Goal: Task Accomplishment & Management: Manage account settings

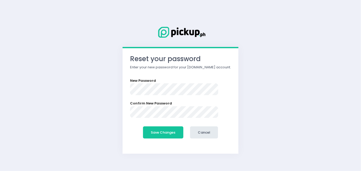
click at [136, 82] on label "New Password" at bounding box center [143, 80] width 26 height 5
click at [168, 100] on form "New Password Confirm New Password Save Changes Cancel" at bounding box center [180, 109] width 101 height 63
click at [159, 135] on button "Save Changes" at bounding box center [163, 133] width 40 height 12
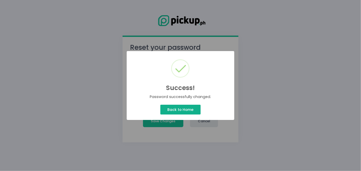
click at [194, 108] on button "Back to Home" at bounding box center [180, 110] width 40 height 10
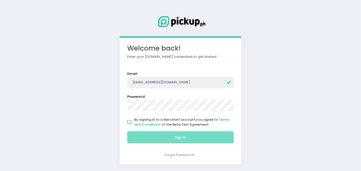
click at [168, 82] on input "rjgomez1996@gmail.com" at bounding box center [180, 83] width 107 height 12
click at [153, 82] on input "rjgomez1996@gmail.com" at bounding box center [180, 83] width 107 height 12
type input "rjgomez1996+306@gmail.com"
click at [129, 120] on input "By signing in to a Merchant account you agree to Terms and Conditions of the Be…" at bounding box center [129, 122] width 10 height 10
checkbox input "true"
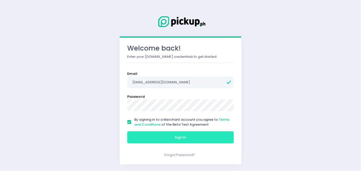
click at [131, 135] on button "Sign In" at bounding box center [180, 138] width 107 height 12
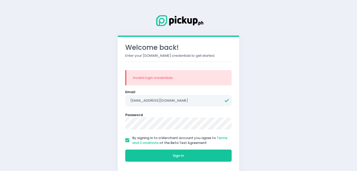
scroll to position [4, 0]
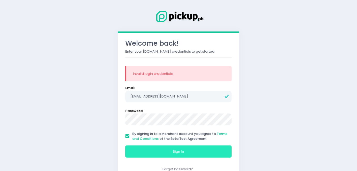
click at [140, 155] on button "Sign In" at bounding box center [178, 152] width 107 height 12
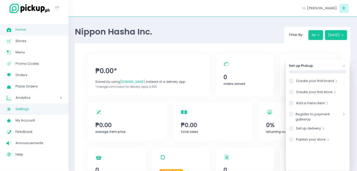
click at [25, 106] on span "Settings" at bounding box center [39, 109] width 47 height 7
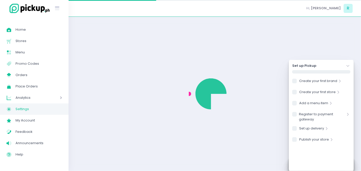
select select "active"
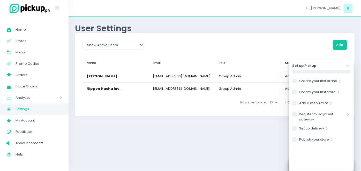
click at [349, 66] on icon "Stockholm-icons / Navigation / Angle-down Created with Sketch." at bounding box center [347, 66] width 5 height 5
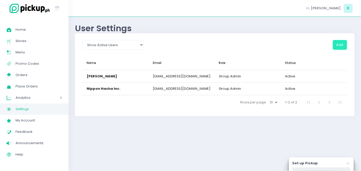
click at [343, 48] on button "Add" at bounding box center [340, 45] width 14 height 10
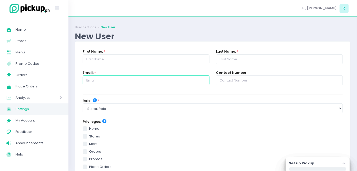
click at [140, 82] on input "text" at bounding box center [146, 80] width 127 height 10
paste input "rizza.delatorre@nipponhasha.com"
type input "rizza.delatorre@nipponhasha.com"
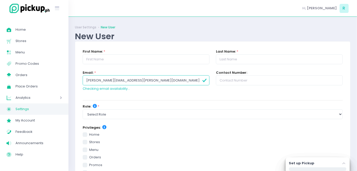
click at [141, 69] on div "First Name: *" at bounding box center [146, 59] width 133 height 21
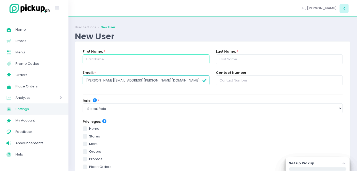
click at [140, 60] on input "text" at bounding box center [146, 60] width 127 height 10
type input "Rizza"
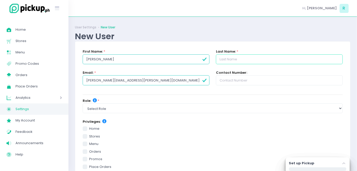
click at [223, 59] on input "text" at bounding box center [279, 60] width 127 height 10
type input "Dela Torre"
click at [238, 81] on input "text" at bounding box center [279, 80] width 127 height 10
paste input "0917 635 9331"
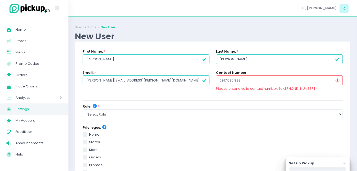
click at [235, 81] on input "0917 635 9331" at bounding box center [279, 80] width 127 height 10
click at [228, 81] on input "0917 6359331" at bounding box center [279, 80] width 127 height 10
click at [263, 79] on input "09176359331" at bounding box center [279, 80] width 127 height 10
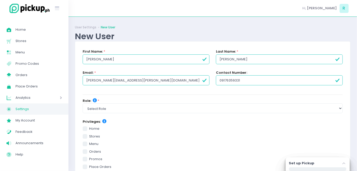
type input "09176359331"
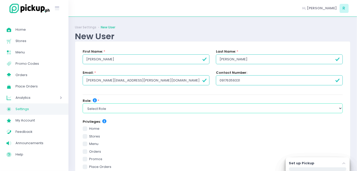
click at [134, 108] on select "Select Role group admin brand admin store admin accounting console user console…" at bounding box center [213, 109] width 260 height 10
select select "accounting"
click at [83, 104] on select "Select Role group admin brand admin store admin accounting console user console…" at bounding box center [213, 109] width 260 height 10
checkbox input "true"
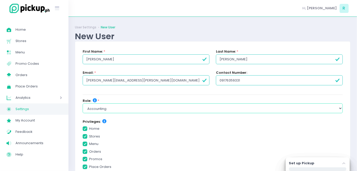
checkbox input "true"
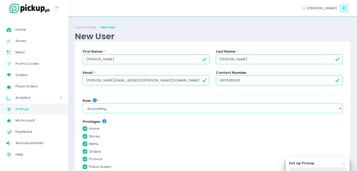
checkbox input "true"
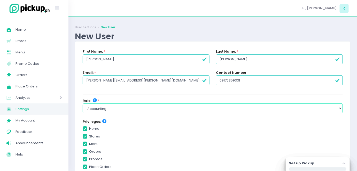
checkbox input "true"
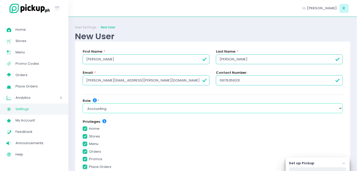
checkbox input "true"
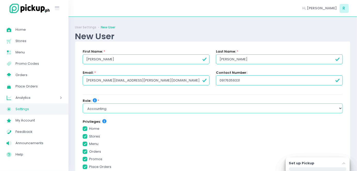
checkbox input "true"
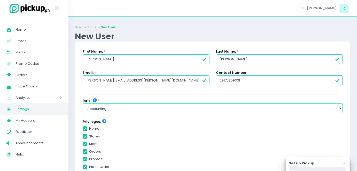
checkbox input "true"
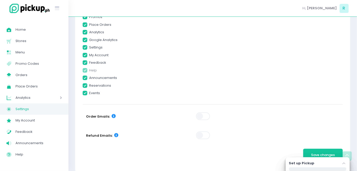
scroll to position [149, 0]
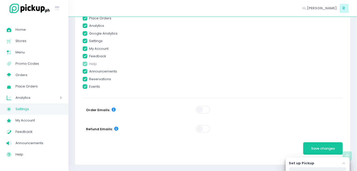
checkbox input "true"
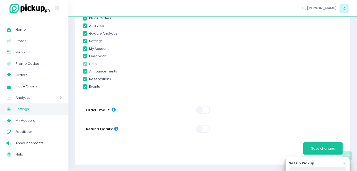
checkbox input "true"
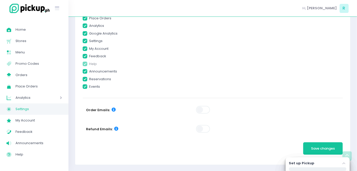
checkbox input "true"
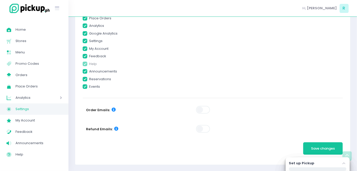
click at [205, 109] on span at bounding box center [203, 110] width 15 height 8
checkbox input "true"
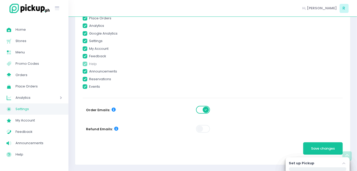
checkbox input "true"
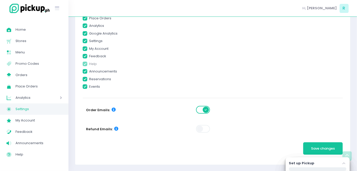
checkbox input "true"
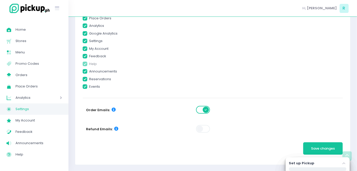
checkbox input "true"
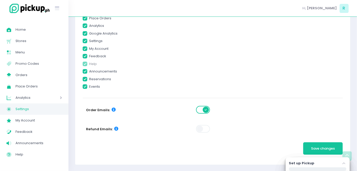
checkbox input "true"
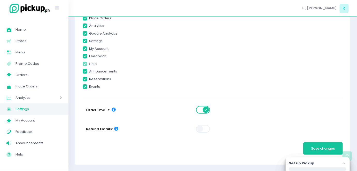
checkbox input "true"
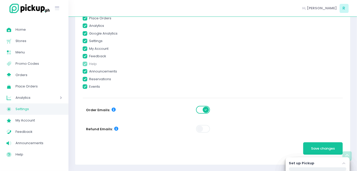
checkbox input "true"
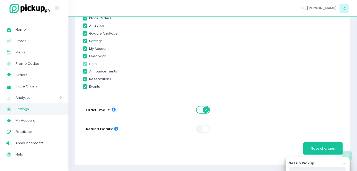
checkbox input "true"
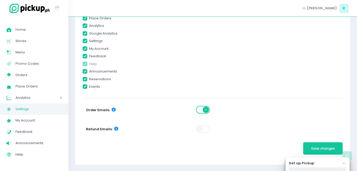
checkbox input "true"
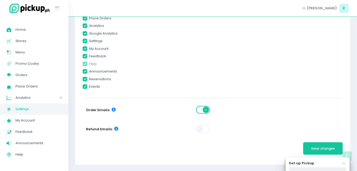
checkbox input "true"
click at [200, 130] on span at bounding box center [203, 129] width 15 height 8
checkbox input "true"
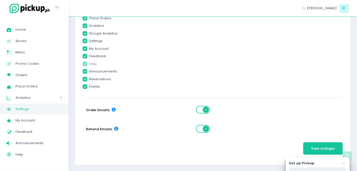
checkbox input "true"
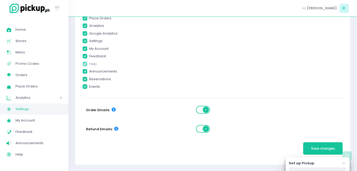
checkbox input "true"
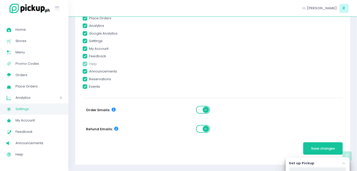
checkbox input "true"
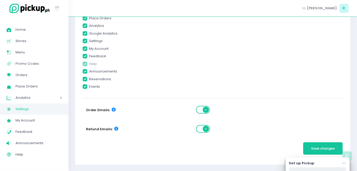
checkbox input "true"
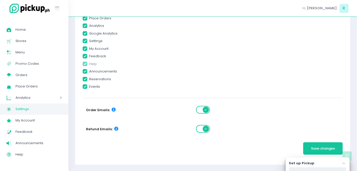
checkbox input "true"
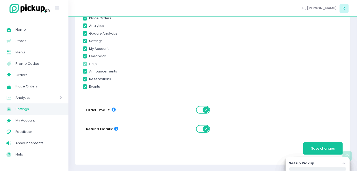
checkbox input "true"
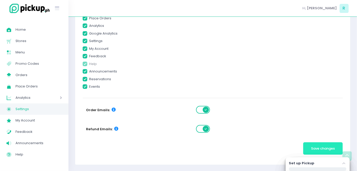
checkbox input "true"
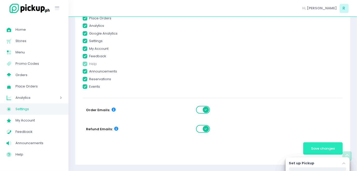
checkbox input "true"
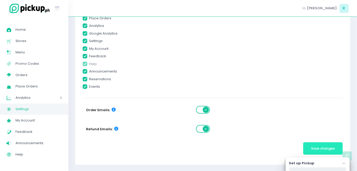
checkbox input "true"
click at [314, 146] on button "Save changes" at bounding box center [323, 149] width 40 height 12
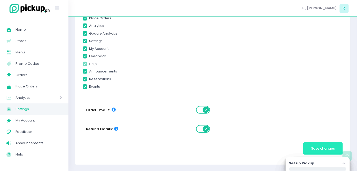
checkbox input "true"
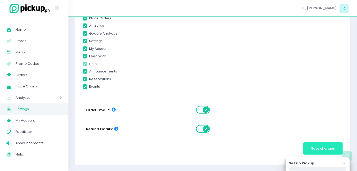
checkbox input "true"
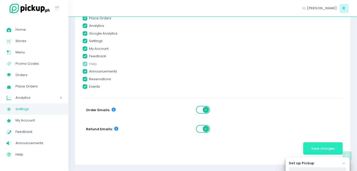
checkbox input "true"
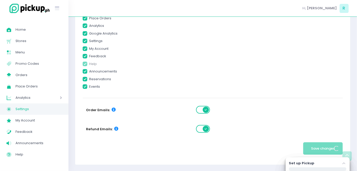
scroll to position [0, 0]
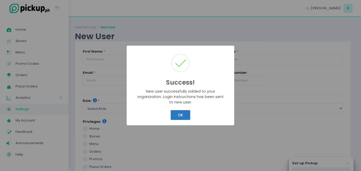
click at [183, 116] on button "OK" at bounding box center [180, 115] width 19 height 10
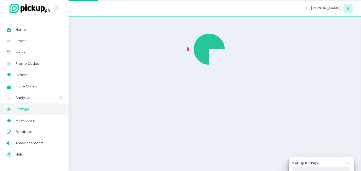
select select "active"
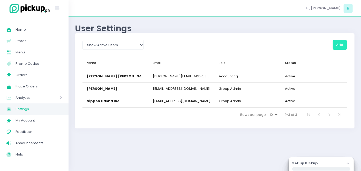
click at [337, 42] on button "Add" at bounding box center [340, 45] width 14 height 10
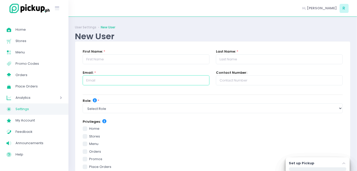
click at [134, 80] on input "text" at bounding box center [146, 80] width 127 height 10
paste input "nap.magno@nipponhasha.com"
type input "nap.magno@nipponhasha.com"
click at [236, 79] on input "text" at bounding box center [279, 80] width 127 height 10
paste input "09177093904"
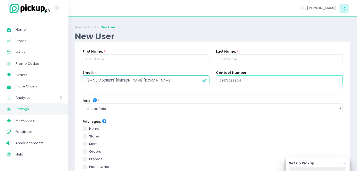
click at [236, 79] on input "09177093904" at bounding box center [279, 80] width 127 height 10
type input "09177093904"
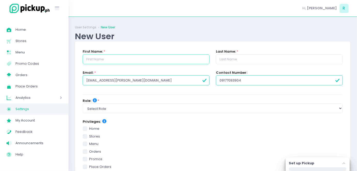
click at [128, 64] on input "text" at bounding box center [146, 60] width 127 height 10
paste input "Napoleon"
type input "Napoleon"
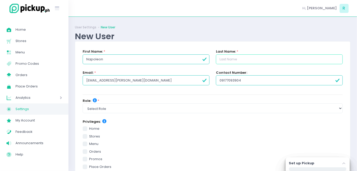
click at [246, 59] on input "text" at bounding box center [279, 60] width 127 height 10
paste input "Magno"
type input "Magno"
click at [214, 37] on div "New User" at bounding box center [213, 36] width 276 height 10
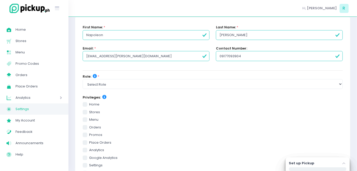
scroll to position [25, 0]
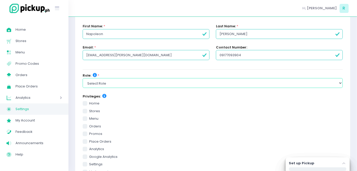
click at [157, 87] on select "Select Role group admin brand admin store admin accounting console user console…" at bounding box center [213, 83] width 260 height 10
select select "brand_admin"
click at [83, 78] on select "Select Role group admin brand admin store admin accounting console user console…" at bounding box center [213, 83] width 260 height 10
checkbox input "true"
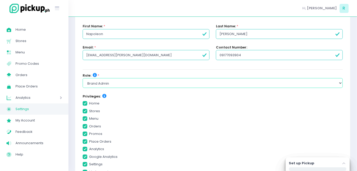
checkbox input "true"
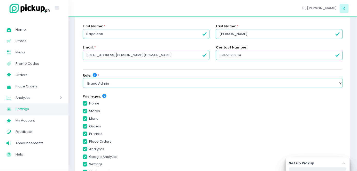
checkbox input "true"
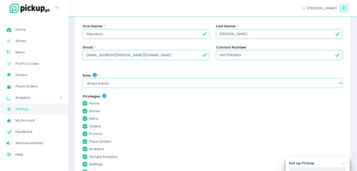
checkbox input "true"
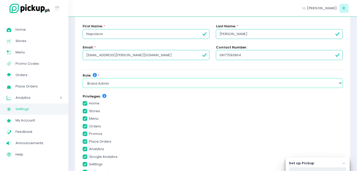
checkbox input "true"
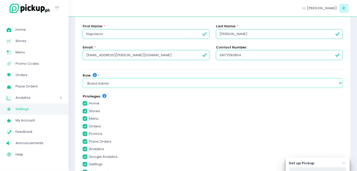
checkbox input "true"
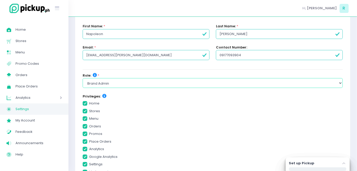
checkbox input "true"
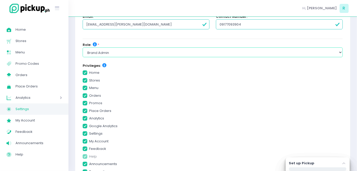
scroll to position [56, 0]
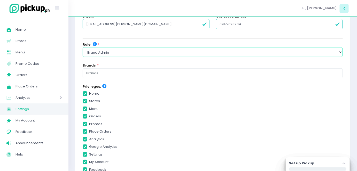
click at [156, 54] on select "Select Role group admin brand admin store admin accounting console user console…" at bounding box center [213, 52] width 260 height 10
select select "group_admin"
click at [83, 47] on select "Select Role group admin brand admin store admin accounting console user console…" at bounding box center [213, 52] width 260 height 10
checkbox input "true"
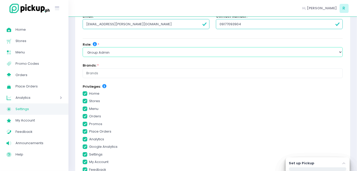
checkbox input "true"
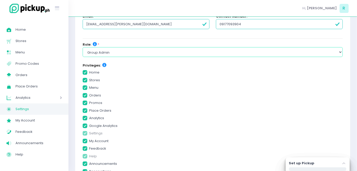
scroll to position [149, 0]
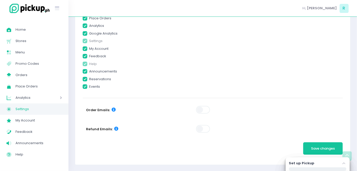
click at [197, 107] on label at bounding box center [203, 110] width 15 height 9
click at [205, 110] on span at bounding box center [203, 110] width 15 height 8
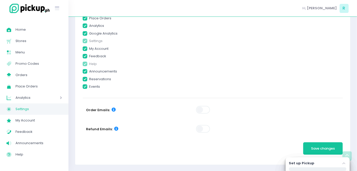
click at [203, 132] on span at bounding box center [203, 129] width 15 height 8
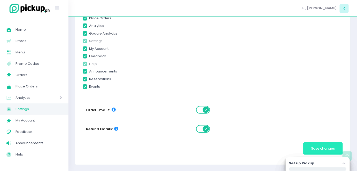
click at [320, 147] on span "Save changes" at bounding box center [324, 148] width 24 height 5
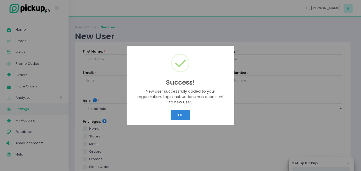
click at [191, 115] on div "OK Cancel" at bounding box center [180, 115] width 99 height 12
click at [183, 114] on button "OK" at bounding box center [180, 115] width 19 height 10
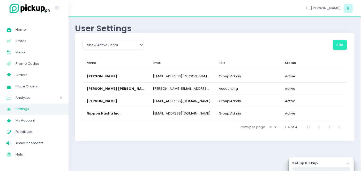
click at [339, 43] on button "Add" at bounding box center [340, 45] width 14 height 10
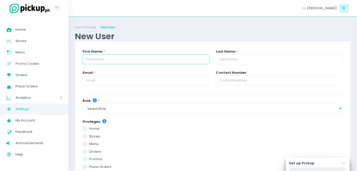
click at [123, 56] on input "text" at bounding box center [146, 60] width 127 height 10
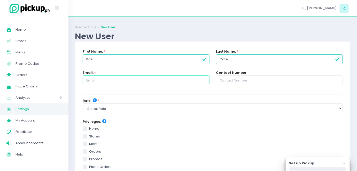
click at [137, 78] on input "text" at bounding box center [146, 80] width 127 height 10
paste input "kazucafe@nipponhasha.com"
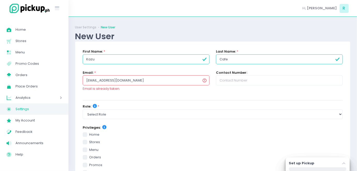
paste input "text"
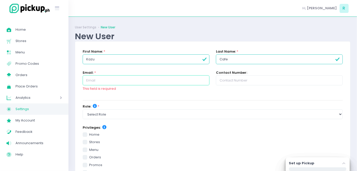
paste input "kazucafe@nipponhasha.com"
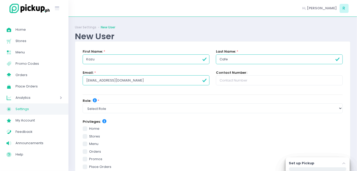
click at [165, 74] on div "Email: * kazucafe@nipponhasha.com" at bounding box center [146, 77] width 127 height 15
click at [258, 55] on input "Cafe" at bounding box center [279, 60] width 127 height 10
click at [175, 86] on div "Email: * kazucafe@nipponhasha.com" at bounding box center [146, 80] width 133 height 21
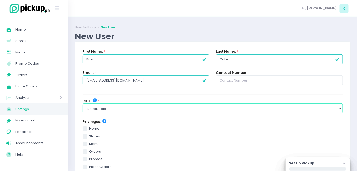
click at [124, 112] on select "Select Role group admin brand admin store admin accounting console user console…" at bounding box center [213, 109] width 260 height 10
click at [83, 104] on select "Select Role group admin brand admin store admin accounting console user console…" at bounding box center [213, 109] width 260 height 10
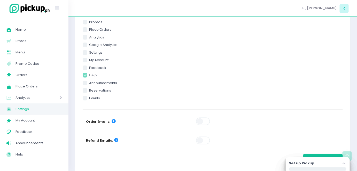
scroll to position [170, 0]
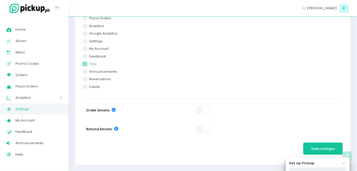
click at [201, 108] on span at bounding box center [203, 111] width 15 height 8
click at [206, 133] on span at bounding box center [203, 130] width 15 height 8
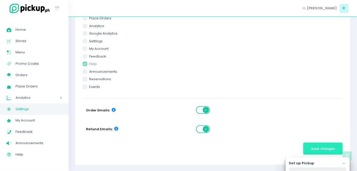
click at [322, 149] on span "Save changes" at bounding box center [324, 149] width 24 height 5
click at [317, 149] on span "Save changes" at bounding box center [324, 148] width 24 height 5
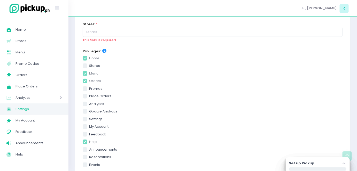
scroll to position [0, 0]
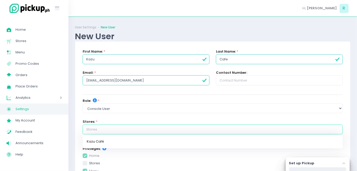
click at [119, 125] on input "text" at bounding box center [213, 130] width 260 height 10
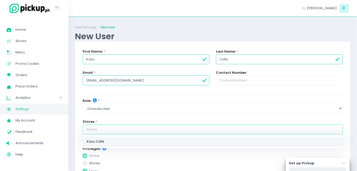
click at [111, 140] on link "Kazu Café" at bounding box center [213, 142] width 260 height 10
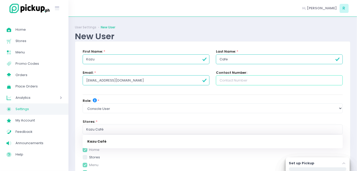
click at [240, 82] on input "text" at bounding box center [279, 80] width 127 height 10
paste input "09175020320"
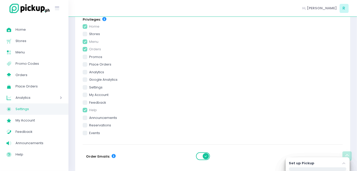
scroll to position [170, 0]
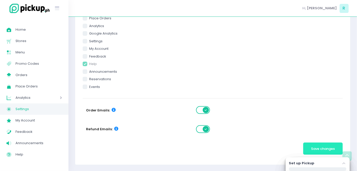
click at [326, 148] on span "Save changes" at bounding box center [324, 149] width 24 height 5
click at [314, 148] on span "Save changes" at bounding box center [324, 149] width 24 height 5
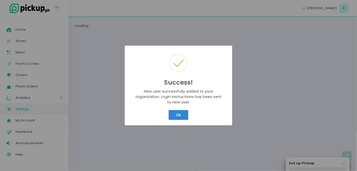
scroll to position [0, 0]
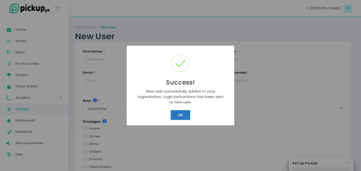
click at [181, 118] on button "OK" at bounding box center [180, 115] width 19 height 10
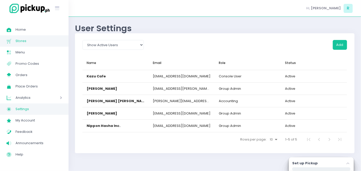
click at [34, 43] on span "Stores" at bounding box center [39, 41] width 47 height 7
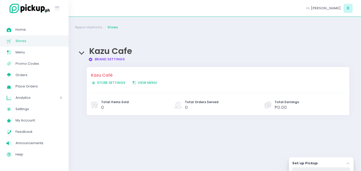
click at [119, 82] on span "Store Settings Created with Sketch. Store Settings" at bounding box center [108, 82] width 34 height 5
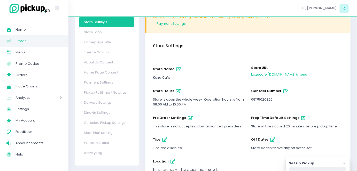
scroll to position [32, 0]
drag, startPoint x: 193, startPoint y: 119, endPoint x: 190, endPoint y: 119, distance: 2.6
click at [190, 119] on div "pre order settings This store is not accepting day-advanced preorders." at bounding box center [199, 121] width 92 height 15
click at [190, 119] on icon "button" at bounding box center [190, 118] width 5 height 4
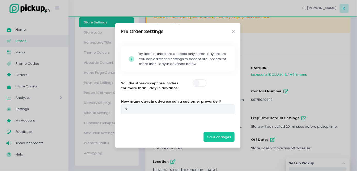
click at [206, 81] on span at bounding box center [200, 83] width 15 height 8
click at [155, 111] on input "0" at bounding box center [178, 109] width 114 height 10
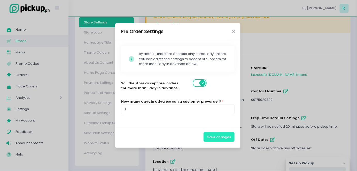
click at [217, 137] on button "Save changes" at bounding box center [219, 137] width 31 height 10
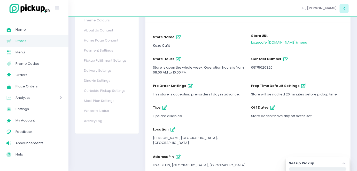
scroll to position [64, 0]
click at [178, 35] on icon "button" at bounding box center [178, 37] width 5 height 4
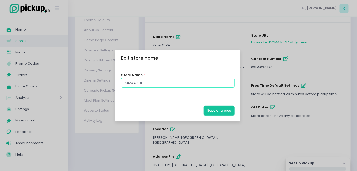
click at [148, 81] on input "Kazu Café" at bounding box center [178, 83] width 114 height 10
click at [226, 112] on button "Save changes" at bounding box center [219, 111] width 31 height 10
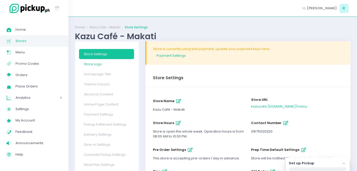
click at [114, 65] on link "Store Logo" at bounding box center [106, 64] width 55 height 10
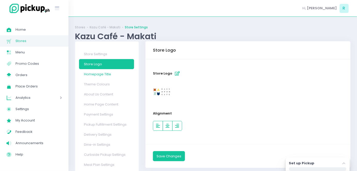
click at [113, 74] on link "Homepage Title" at bounding box center [106, 74] width 55 height 10
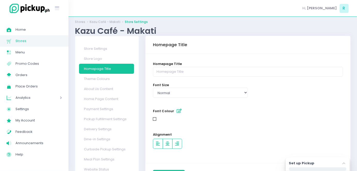
scroll to position [5, 0]
click at [114, 76] on link "Theme Colours" at bounding box center [106, 79] width 55 height 10
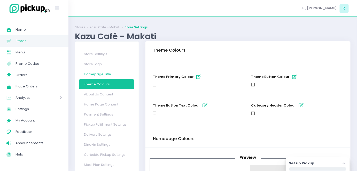
click at [113, 74] on link "Homepage Title" at bounding box center [106, 74] width 55 height 10
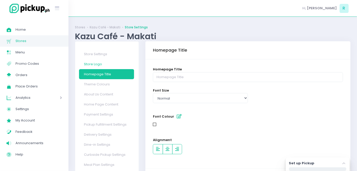
click at [102, 68] on link "Store Logo" at bounding box center [106, 64] width 55 height 10
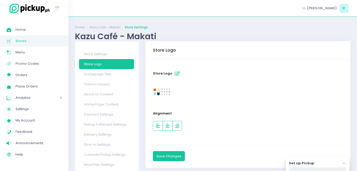
click at [175, 84] on div at bounding box center [248, 92] width 190 height 18
click at [109, 72] on link "Homepage Title" at bounding box center [106, 74] width 55 height 10
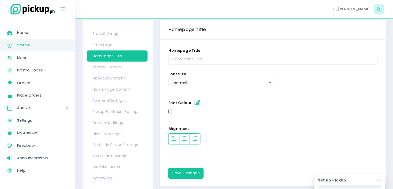
scroll to position [17, 0]
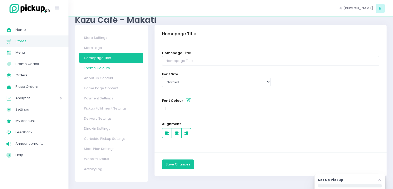
click at [108, 69] on link "Theme Colours" at bounding box center [111, 68] width 64 height 10
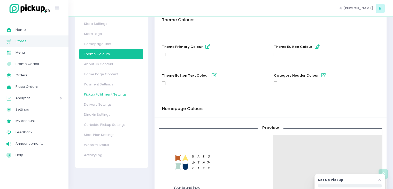
scroll to position [26, 0]
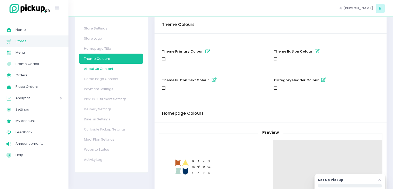
click at [96, 65] on link "About Us Content" at bounding box center [111, 69] width 64 height 10
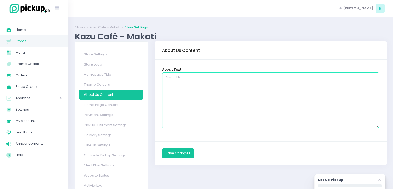
click at [180, 85] on textarea at bounding box center [270, 99] width 217 height 55
paste textarea "Welcome to Kazu Café Born from customer love for Kazunori’s casual dishes, Kazu…"
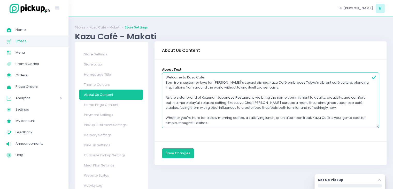
click at [207, 78] on textarea "Welcome to Kazu Café Born from customer love for Kazunori’s casual dishes, Kazu…" at bounding box center [270, 99] width 217 height 55
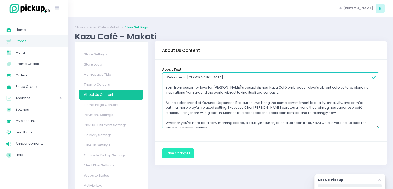
click at [168, 154] on button "Save Changes" at bounding box center [178, 153] width 32 height 10
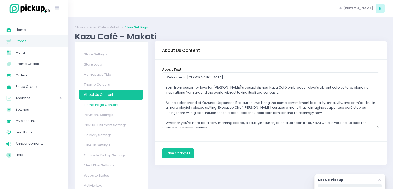
click at [118, 106] on link "Home Page Content" at bounding box center [111, 105] width 64 height 10
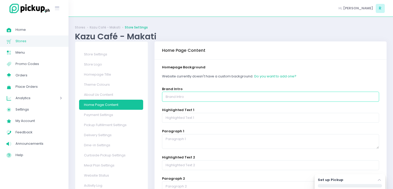
click at [188, 95] on input "text" at bounding box center [270, 97] width 217 height 10
paste input "Whimsical Charm, Japanese flair. Operating hours: 8:00 am to 10:00 pm | Located…"
click at [249, 85] on div "homepage background Website currently doesn't have a custom background. Do you …" at bounding box center [271, 191] width 232 height 265
paste input "Whimsical Charm, Japanese flair. Operating hours: 8:00 am to 10:00 pm | Located…"
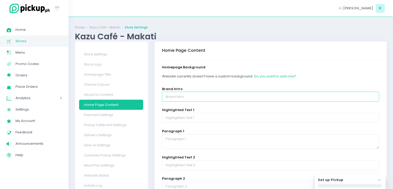
click at [217, 95] on input "text" at bounding box center [270, 97] width 217 height 10
type input "Whimsical Charm, Japanese flair. Operating hours: 8:00 am to 10:00 pm | Located…"
click at [217, 95] on input "text" at bounding box center [270, 97] width 217 height 10
paste input "Whimsical Charm, Japanese flair. Operating hours: 8:00 am to 10:00 pm | Located…"
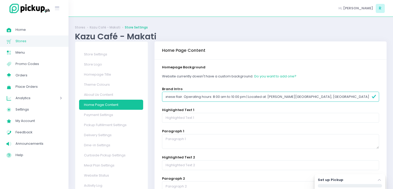
type input "Whimsical Charm, Japanese flair. Operating hours: 8:00 am to 10:00 pm | Located…"
click at [199, 97] on input "Whimsical Charm, Japanese flair. Operating hours: 8:00 am to 10:00 pm | Located…" at bounding box center [270, 97] width 217 height 10
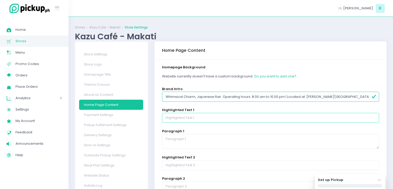
click at [203, 120] on input "text" at bounding box center [270, 118] width 217 height 10
paste input "For Pickup"
type input "For Pickup"
click at [190, 142] on textarea at bounding box center [270, 141] width 217 height 15
paste textarea "After placing your order, kindly wait for the email or text notification from o…"
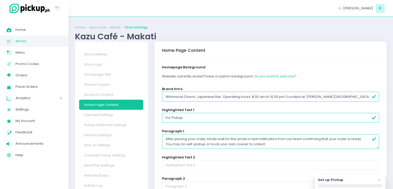
type textarea "After placing your order, kindly wait for the email or text notification from o…"
click at [177, 163] on input "text" at bounding box center [270, 165] width 217 height 10
paste input "For Delivery"
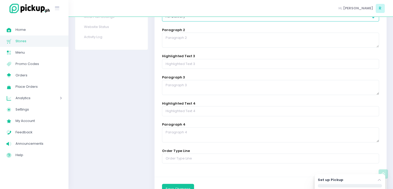
scroll to position [149, 0]
type input "For Delivery"
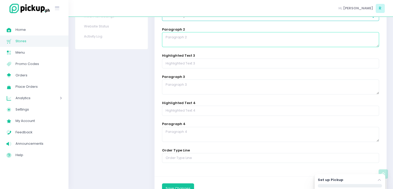
click at [203, 38] on textarea at bounding box center [270, 39] width 217 height 15
paste textarea "Relax and let us prepare your order with care. Once your order is marked ready,…"
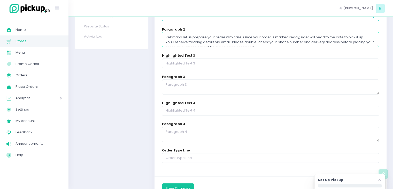
scroll to position [3, 0]
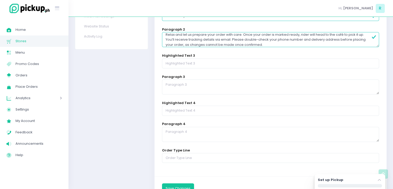
type textarea "Relax and let us prepare your order with care. Once your order is marked ready,…"
click at [191, 87] on textarea at bounding box center [270, 86] width 217 height 15
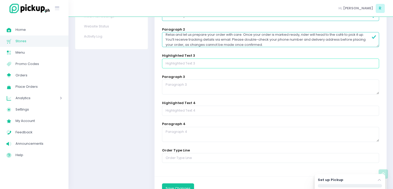
click at [203, 60] on input "text" at bounding box center [270, 63] width 217 height 10
paste input "Delivery for Someone Else"
type input "Delivery for Someone Else"
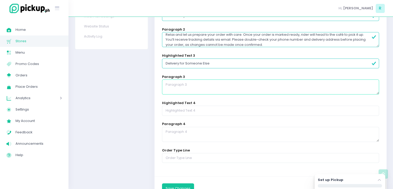
paste textarea "Surprising someone with their Kazu favorites? Simply input the recipient’s name…"
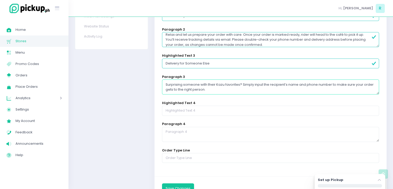
click at [194, 88] on textarea "Surprising someone with their Kazu favorites? Simply input the recipient’s name…" at bounding box center [270, 86] width 217 height 15
type textarea "Surprising someone with their Kazu favorites? Simply input the recipient’s name…"
click at [196, 112] on input "text" at bounding box center [270, 110] width 217 height 10
paste input "Please Note"
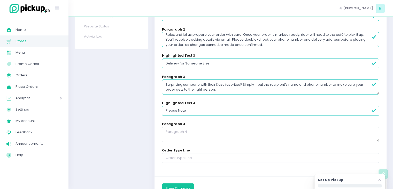
type input "Please Note"
click at [198, 136] on textarea at bounding box center [270, 134] width 217 height 15
paste textarea "All sales are final and no cancellations are allowed. However, we’re happy to m…"
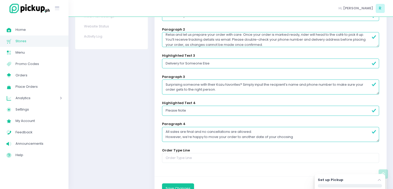
type textarea "All sales are final and no cancellations are allowed. However, we’re happy to m…"
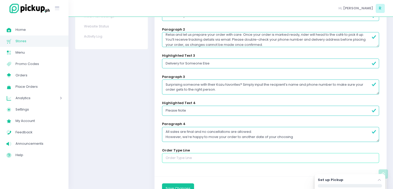
click at [204, 158] on input "text" at bounding box center [270, 158] width 217 height 10
paste input "CLICK BELOW TO ORDER"
type input "CLICK BELOW TO ORDER"
click at [182, 186] on button "Save Changes" at bounding box center [178, 188] width 32 height 10
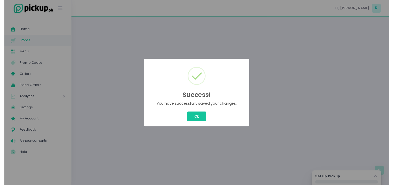
scroll to position [0, 0]
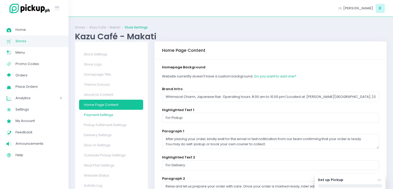
click at [106, 115] on link "Payment Settings" at bounding box center [111, 115] width 64 height 10
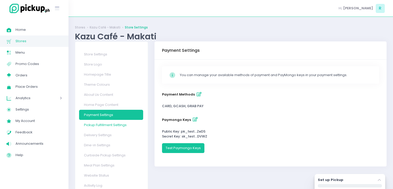
click at [102, 126] on link "Pickup Fulfillment Settings" at bounding box center [111, 125] width 64 height 10
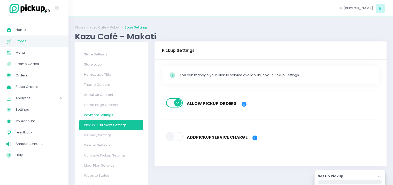
click at [114, 117] on link "Payment Settings" at bounding box center [111, 115] width 64 height 10
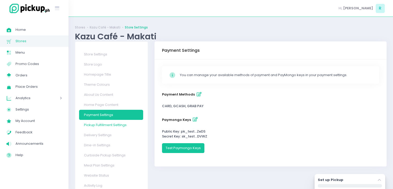
click at [114, 124] on link "Pickup Fulfillment Settings" at bounding box center [111, 125] width 64 height 10
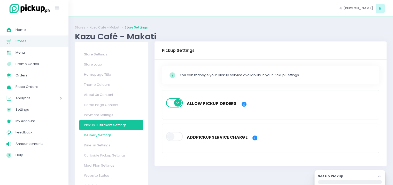
click at [106, 134] on link "Delivery Settings" at bounding box center [111, 135] width 64 height 10
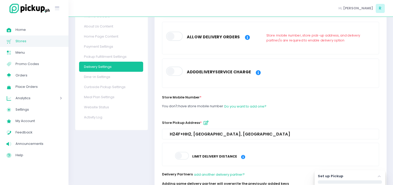
scroll to position [69, 0]
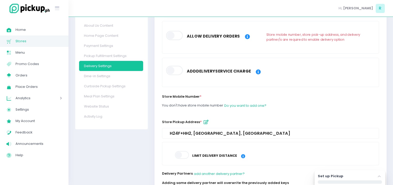
click at [176, 72] on span at bounding box center [175, 70] width 18 height 9
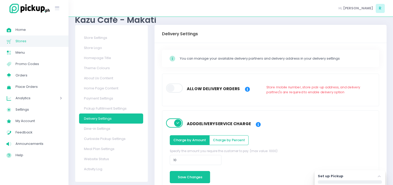
scroll to position [0, 0]
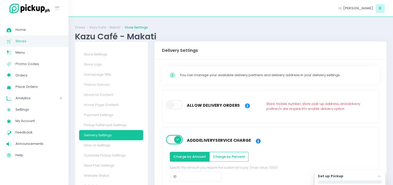
click at [174, 138] on span at bounding box center [175, 139] width 18 height 9
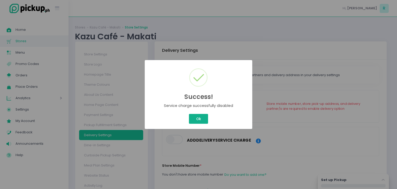
click at [200, 123] on button "Ok" at bounding box center [198, 119] width 19 height 10
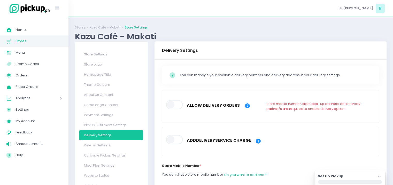
click at [178, 102] on span at bounding box center [175, 104] width 18 height 9
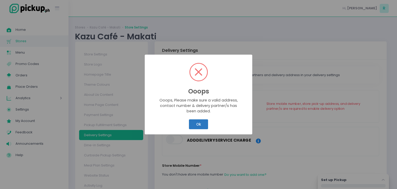
click at [199, 125] on button "Ok" at bounding box center [198, 124] width 19 height 10
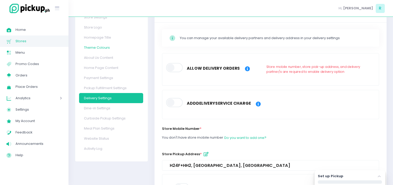
scroll to position [3, 0]
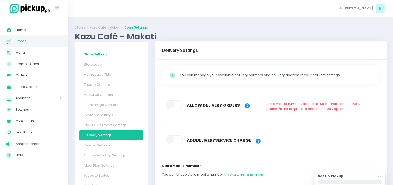
click at [96, 57] on link "Store Settings" at bounding box center [111, 54] width 64 height 10
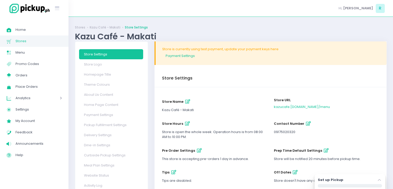
click at [287, 132] on div "09175020320" at bounding box center [326, 131] width 105 height 5
copy div "09175020320"
click at [97, 138] on link "Delivery Settings" at bounding box center [111, 135] width 64 height 10
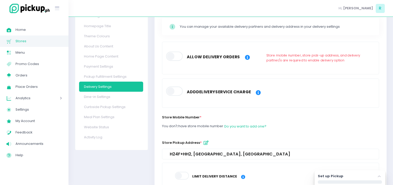
scroll to position [47, 0]
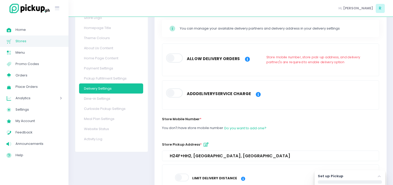
click at [178, 57] on span at bounding box center [175, 57] width 18 height 9
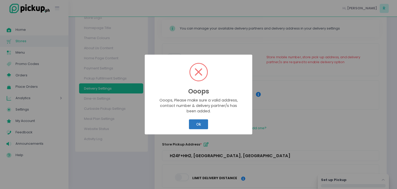
click at [198, 124] on button "Ok" at bounding box center [198, 124] width 19 height 10
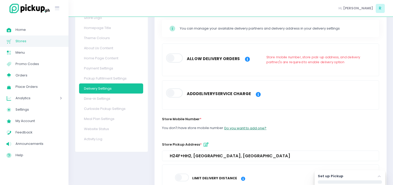
click at [242, 128] on button "Do you want to add one?" at bounding box center [245, 128] width 43 height 10
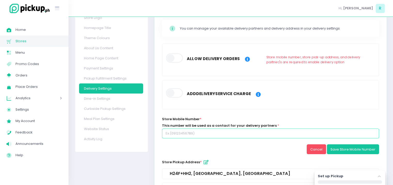
click at [250, 128] on input "text" at bounding box center [270, 133] width 217 height 10
paste input "09175020320"
type input "09175020320"
click at [214, 116] on div "Store Mobile Number *" at bounding box center [270, 119] width 217 height 7
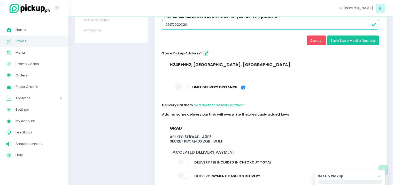
scroll to position [156, 0]
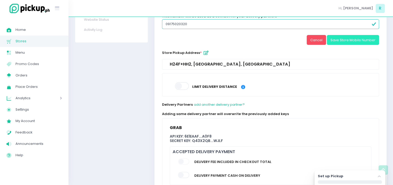
click at [343, 41] on button "Save Store Mobile Number" at bounding box center [353, 40] width 52 height 10
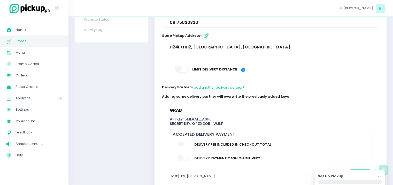
click at [200, 115] on div "grab" at bounding box center [270, 109] width 201 height 13
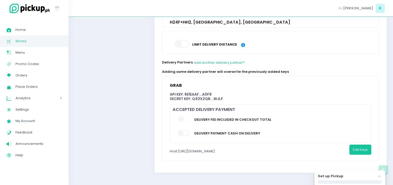
click at [186, 119] on span at bounding box center [184, 119] width 12 height 6
click at [185, 132] on span at bounding box center [184, 133] width 12 height 6
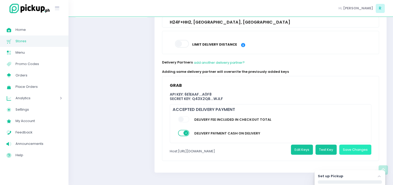
click at [346, 147] on button "Save Changes" at bounding box center [355, 149] width 32 height 10
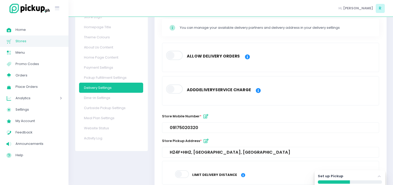
scroll to position [46, 0]
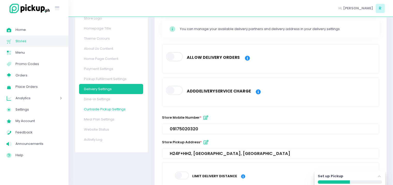
click at [103, 109] on link "Curbside Pickup Settings" at bounding box center [111, 109] width 64 height 10
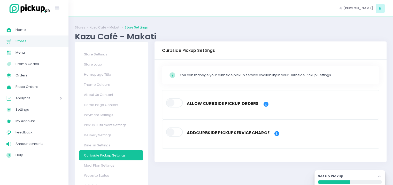
scroll to position [9, 0]
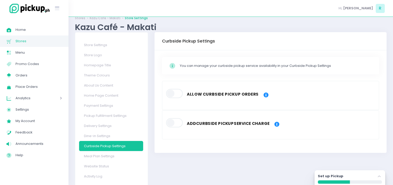
click at [180, 96] on span at bounding box center [175, 93] width 18 height 9
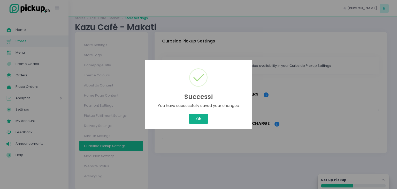
click at [201, 116] on button "Ok" at bounding box center [198, 119] width 19 height 10
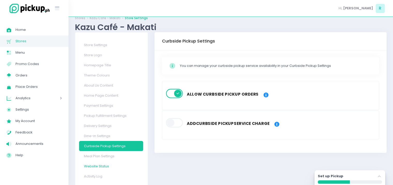
click at [98, 165] on link "Website Status" at bounding box center [111, 166] width 64 height 10
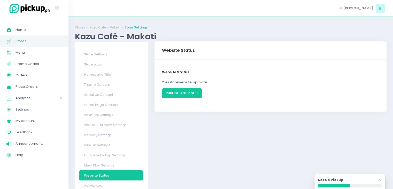
click at [185, 97] on button "PUBLISH YOUR SITE" at bounding box center [182, 93] width 40 height 10
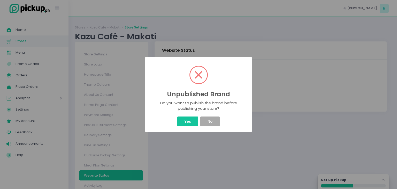
click at [189, 116] on div "Yes No" at bounding box center [198, 121] width 99 height 12
click at [185, 123] on button "Yes" at bounding box center [187, 121] width 21 height 10
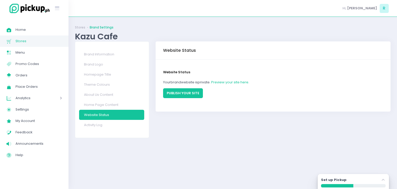
click at [184, 92] on button "PUBLISH YOUR SITE" at bounding box center [183, 93] width 40 height 10
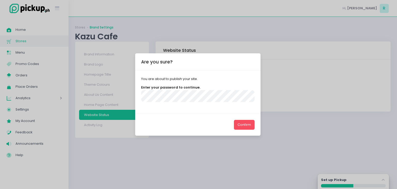
click at [234, 79] on p "You are about to publish your site." at bounding box center [198, 78] width 114 height 5
click at [242, 125] on button "Confirm" at bounding box center [244, 125] width 21 height 10
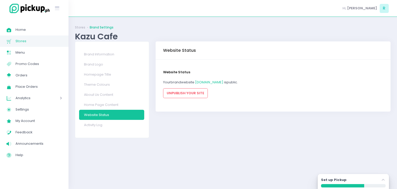
drag, startPoint x: 199, startPoint y: 120, endPoint x: 205, endPoint y: 119, distance: 5.7
click at [205, 119] on div "Brand Information brand name Kazu Cafe brand url kazucafe.pickup.ph brand produ…" at bounding box center [273, 89] width 242 height 96
click at [39, 40] on span "Stores" at bounding box center [39, 41] width 47 height 7
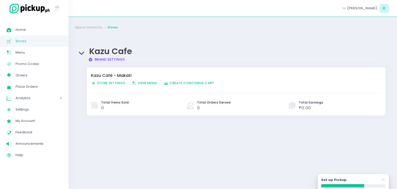
click at [105, 81] on span "Store Settings Created with Sketch. Store Settings" at bounding box center [108, 82] width 34 height 5
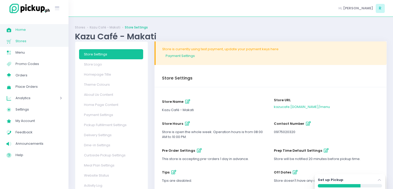
click at [34, 29] on span "Home" at bounding box center [39, 29] width 47 height 7
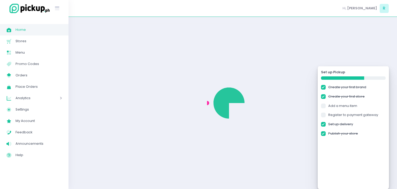
checkbox input "true"
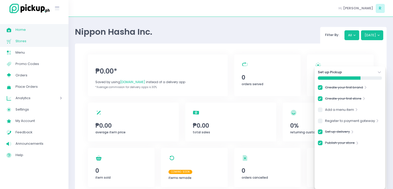
click at [32, 44] on span "Stores" at bounding box center [39, 41] width 47 height 7
checkbox input "true"
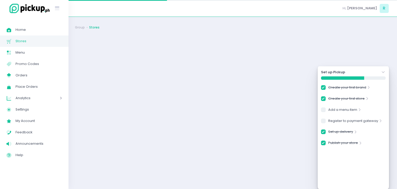
checkbox input "true"
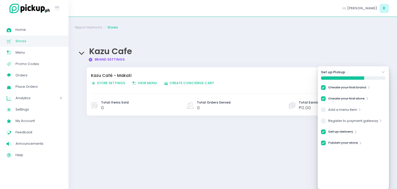
click at [117, 61] on link "Brand Settings Created with Sketch. Brand Settings" at bounding box center [106, 59] width 37 height 5
checkbox input "true"
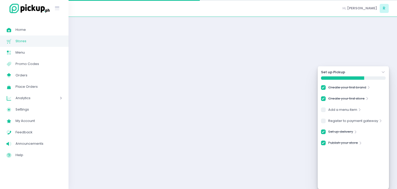
checkbox input "true"
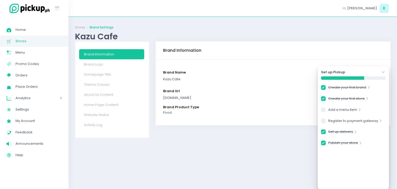
click at [380, 72] on div "Set up Pickup Stockholm-icons / Navigation / Angle-down Created with Sketch." at bounding box center [353, 72] width 65 height 5
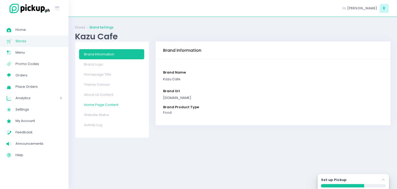
click at [101, 107] on link "Home Page Content" at bounding box center [111, 105] width 65 height 10
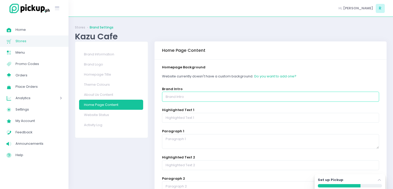
click at [203, 96] on input "text" at bounding box center [270, 97] width 217 height 10
paste input "Whimsical Charm, Japanese flair. Operating hours: 8:00 am to 10:00 pm | Located…"
click at [203, 96] on input "Whimsical Charm, Japanese flair. Operating hours: 8:00 am to 10:00 pm | Located…" at bounding box center [270, 97] width 217 height 10
type input "Whimsical Charm, Japanese flair. Operating hours: 8:00 am to 10:00 pm | Located…"
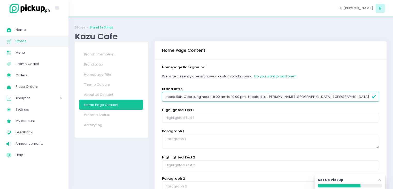
scroll to position [0, 0]
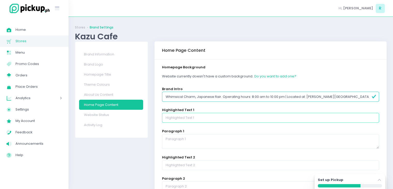
paste input "For Pickup"
click at [194, 118] on input "text" at bounding box center [270, 118] width 217 height 10
type input "For Pickup"
click at [176, 141] on textarea at bounding box center [270, 141] width 217 height 15
paste textarea "After placing your order, kindly wait for the email or text notification from o…"
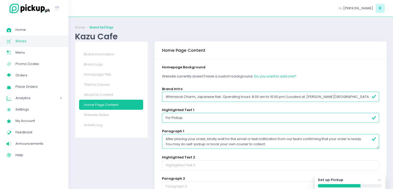
type textarea "After placing your order, kindly wait for the email or text notification from o…"
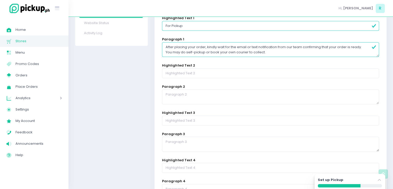
scroll to position [93, 0]
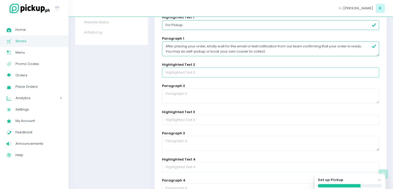
click at [191, 69] on input "text" at bounding box center [270, 72] width 217 height 10
paste input "For Delivery"
type input "For Delivery"
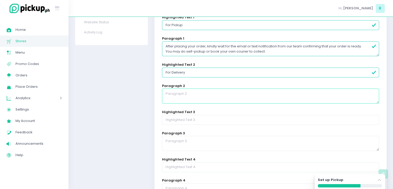
paste textarea "Relax and let us prepare your order with care. Once your order is marked ready,…"
click at [190, 97] on textarea at bounding box center [270, 95] width 217 height 15
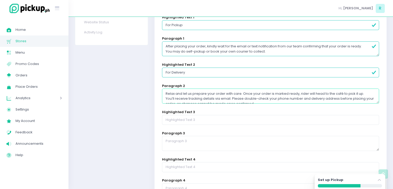
scroll to position [3, 0]
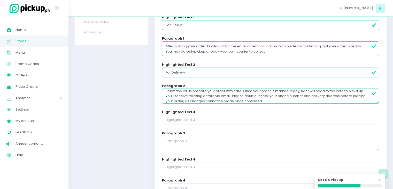
type textarea "Relax and let us prepare your order with care. Once your order is marked ready,…"
click at [185, 118] on input "text" at bounding box center [270, 120] width 217 height 10
paste input "Delivery for Someone Else"
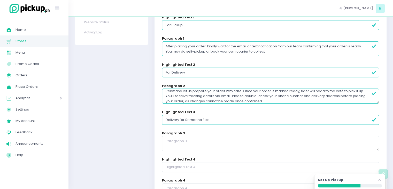
type input "Delivery for Someone Else"
click at [178, 139] on textarea at bounding box center [270, 143] width 217 height 15
paste textarea "Surprising someone with their Kazu favorites? Simply input the recipient’s name…"
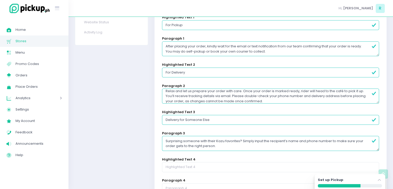
type textarea "Surprising someone with their Kazu favorites? Simply input the recipient’s name…"
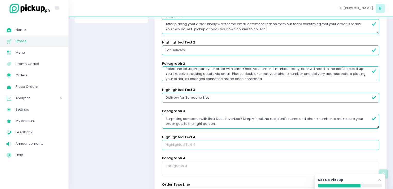
click at [176, 145] on input "text" at bounding box center [270, 145] width 217 height 10
paste input "Please Note"
type input "Please Note"
click at [172, 163] on textarea at bounding box center [270, 168] width 217 height 15
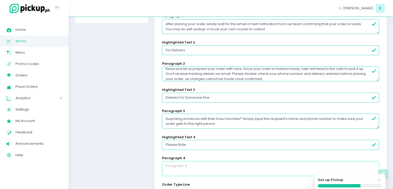
paste textarea "All sales are final and no cancellations are allowed. However, we’re happy to m…"
type textarea "All sales are final and no cancellations are allowed. However, we’re happy to m…"
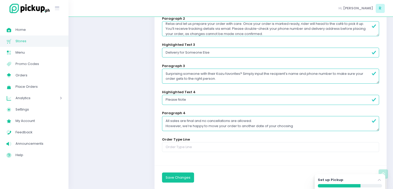
scroll to position [162, 0]
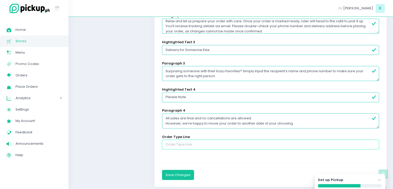
click at [188, 145] on input "text" at bounding box center [270, 144] width 217 height 10
paste input "CLICK BELOW TO ORDER"
type input "CLICK BELOW TO ORDER"
click at [172, 175] on button "Save Changes" at bounding box center [178, 175] width 32 height 10
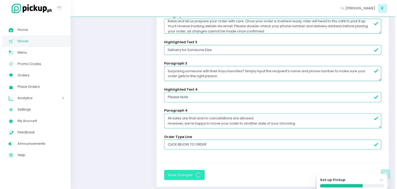
scroll to position [0, 0]
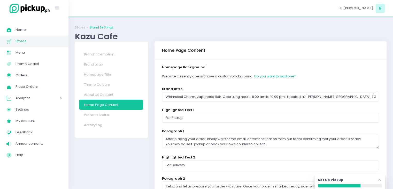
click at [38, 39] on span "Stores" at bounding box center [39, 41] width 47 height 7
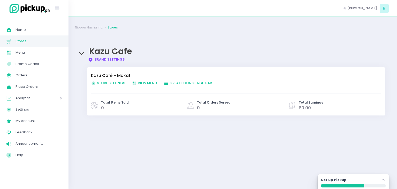
click at [110, 83] on span "Store Settings Created with Sketch. Store Settings" at bounding box center [108, 82] width 34 height 5
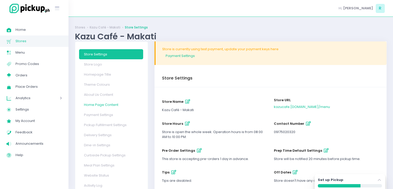
click at [100, 105] on link "Home Page Content" at bounding box center [111, 105] width 64 height 10
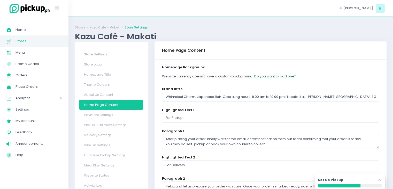
click at [270, 74] on button "Do you want to add one?" at bounding box center [275, 76] width 43 height 10
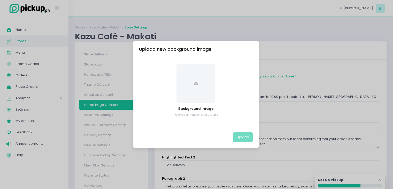
click at [191, 98] on span at bounding box center [196, 83] width 39 height 39
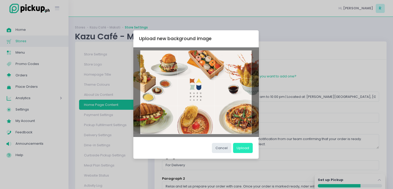
click at [243, 149] on button "Upload" at bounding box center [243, 148] width 20 height 10
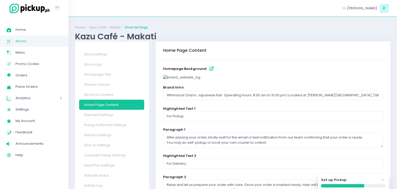
click at [26, 39] on div "Success! × You have successfully saved your changes. Ok Cancel" at bounding box center [198, 94] width 397 height 189
click at [26, 39] on span "Stores" at bounding box center [39, 41] width 47 height 7
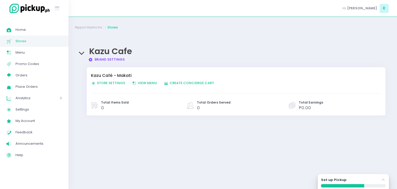
click at [108, 56] on span "Kazu Cafe" at bounding box center [110, 51] width 43 height 12
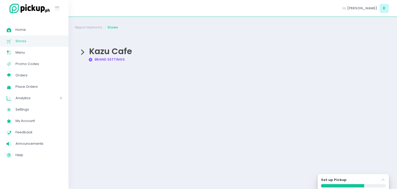
click at [115, 59] on link "Brand Settings Created with Sketch. Brand Settings" at bounding box center [106, 59] width 37 height 5
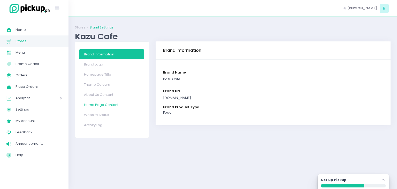
click at [100, 103] on link "Home Page Content" at bounding box center [111, 105] width 65 height 10
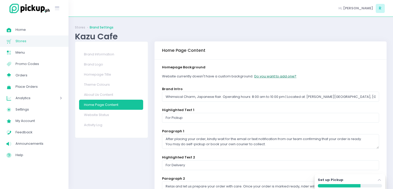
click at [277, 78] on button "Do you want to add one?" at bounding box center [275, 76] width 43 height 10
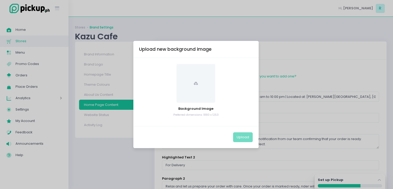
click at [190, 80] on span at bounding box center [196, 83] width 39 height 39
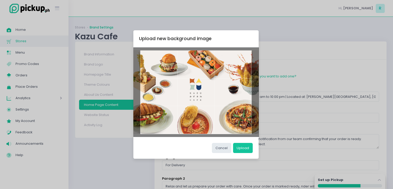
click at [239, 153] on div "Cancel Upload" at bounding box center [195, 147] width 125 height 22
click at [241, 150] on button "Upload" at bounding box center [243, 148] width 20 height 10
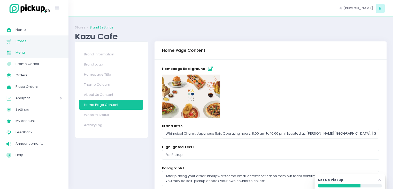
click at [19, 53] on span "Menu" at bounding box center [39, 52] width 47 height 7
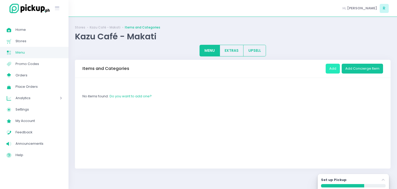
click at [332, 73] on button "Add" at bounding box center [333, 69] width 14 height 10
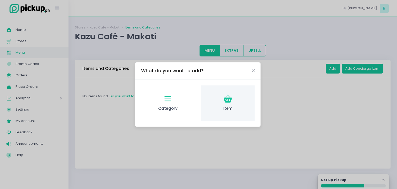
click at [231, 103] on icon "Item Created with Sketch." at bounding box center [228, 99] width 10 height 10
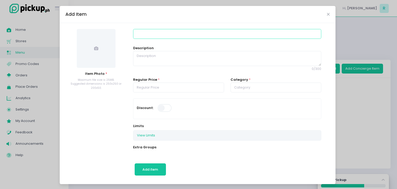
paste input "Ebi Fry Set"
click at [164, 38] on input at bounding box center [227, 34] width 188 height 10
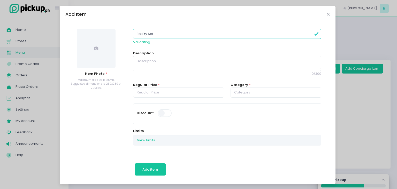
type input "Ebi Fry Set"
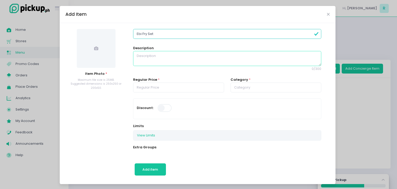
click at [160, 63] on textarea at bounding box center [227, 58] width 188 height 15
paste textarea "Ebi, Potato and Tamago"
type textarea "Ebi, Potato and Tamago"
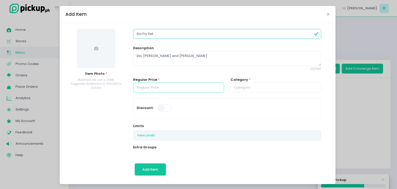
click at [150, 87] on input "number" at bounding box center [178, 87] width 91 height 10
paste input "650.00"
type input "650.00"
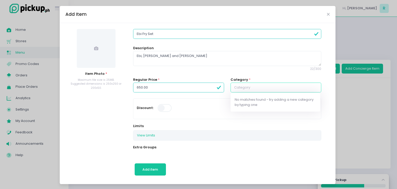
click at [264, 90] on input "text" at bounding box center [276, 87] width 91 height 10
paste input "Teishoku"
click at [253, 96] on link "New Category: Teishoku" at bounding box center [276, 100] width 90 height 10
type input "Teishoku"
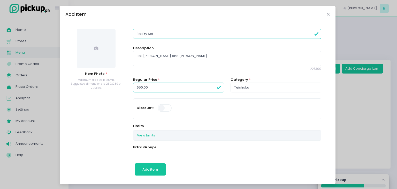
click at [100, 37] on span at bounding box center [96, 48] width 39 height 39
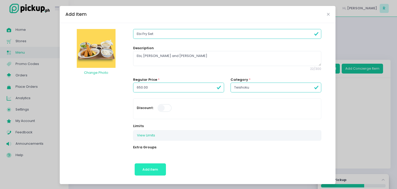
click at [148, 175] on button "Add item" at bounding box center [150, 169] width 31 height 12
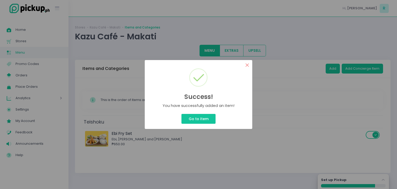
click at [248, 63] on button "×" at bounding box center [247, 65] width 10 height 10
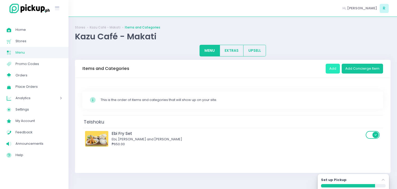
click at [329, 70] on button "Add" at bounding box center [333, 69] width 14 height 10
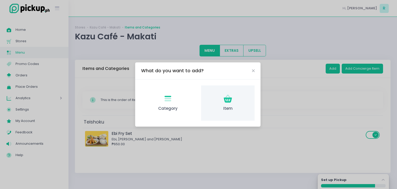
click at [230, 101] on icon at bounding box center [228, 99] width 8 height 5
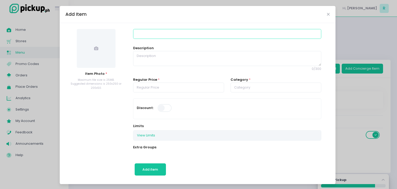
click at [146, 36] on input at bounding box center [227, 34] width 188 height 10
paste input "Karaage Set"
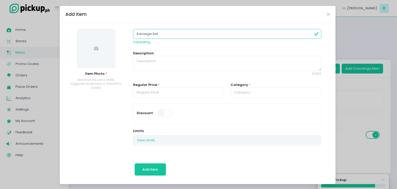
type input "Karaage Set"
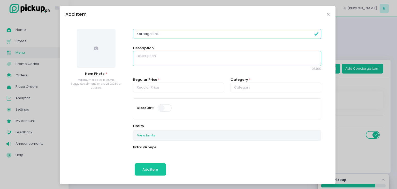
click at [151, 61] on textarea at bounding box center [227, 58] width 188 height 15
paste textarea "Chicken, Gohan, Shiso Salad"
type textarea "Chicken, Gohan, Shiso Salad"
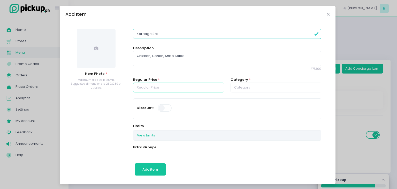
click at [151, 88] on input "number" at bounding box center [178, 87] width 91 height 10
paste input "450.00"
type input "450.00"
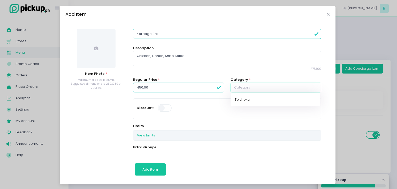
click at [259, 90] on input "text" at bounding box center [276, 87] width 91 height 10
paste input "Teishoku"
type input "Teishoku"
click at [245, 101] on mark "Teishoku" at bounding box center [243, 99] width 17 height 5
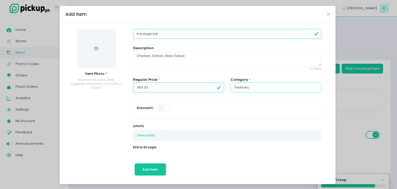
type input "Teishoku"
click at [88, 53] on span at bounding box center [96, 48] width 39 height 39
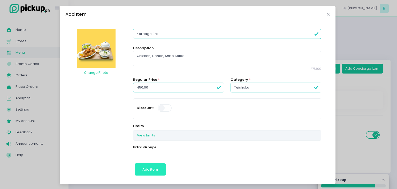
click at [145, 170] on span "Add item" at bounding box center [150, 169] width 16 height 5
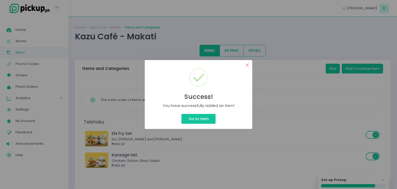
click at [247, 64] on button "×" at bounding box center [247, 65] width 10 height 10
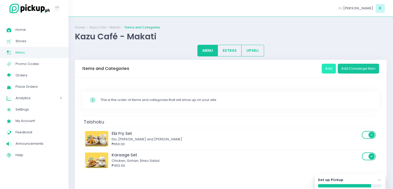
click at [331, 69] on button "Add" at bounding box center [329, 69] width 14 height 10
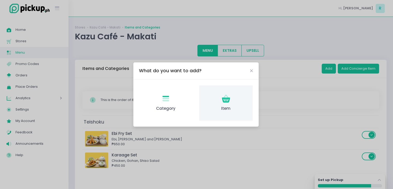
click at [235, 105] on div "Item Created with Sketch. Item" at bounding box center [226, 102] width 54 height 35
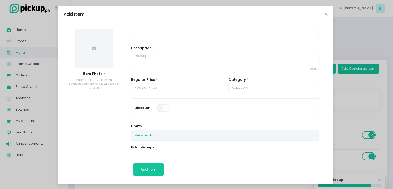
click at [96, 47] on span at bounding box center [94, 48] width 39 height 39
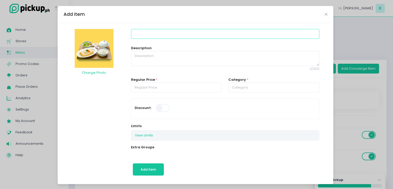
paste input "Tamago Dashi Set"
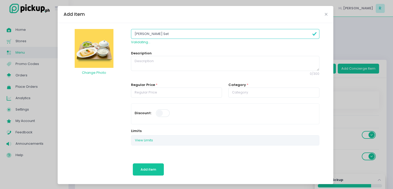
click at [162, 36] on input "Tamago Dashi Set" at bounding box center [225, 34] width 188 height 10
type input "Tamago Dashi Set"
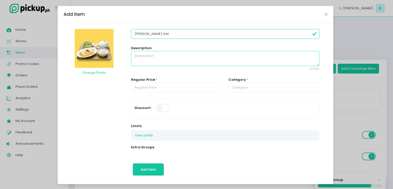
click at [164, 55] on textarea at bounding box center [225, 58] width 188 height 15
paste textarea "Tamago, Gohan, Shiso Salad"
type textarea "Tamago, Gohan, Shiso Salad"
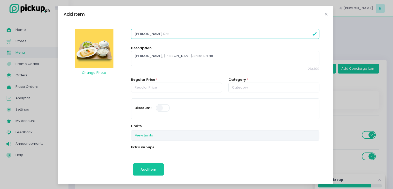
click at [165, 71] on span "26 / 300" at bounding box center [225, 69] width 188 height 5
paste input "450.00"
click at [169, 88] on input "450.00" at bounding box center [176, 87] width 91 height 10
type input "450.00"
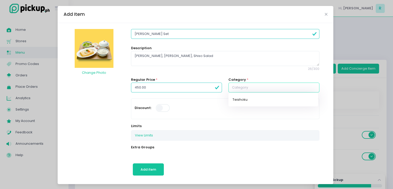
click at [236, 90] on input "text" at bounding box center [274, 87] width 91 height 10
click at [246, 101] on link "Teishoku" at bounding box center [274, 100] width 90 height 10
type input "Teishoku"
click at [149, 167] on span "Add item" at bounding box center [149, 169] width 16 height 5
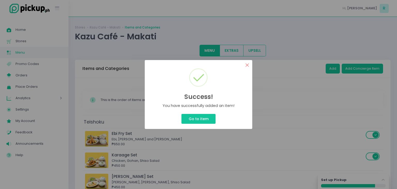
click at [247, 65] on button "×" at bounding box center [247, 65] width 10 height 10
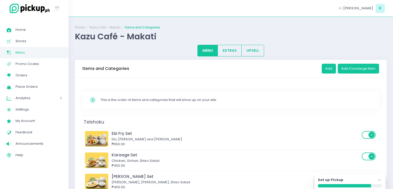
scroll to position [33, 0]
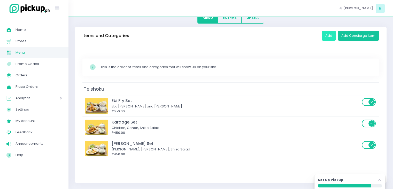
click at [331, 32] on button "Add" at bounding box center [329, 36] width 14 height 10
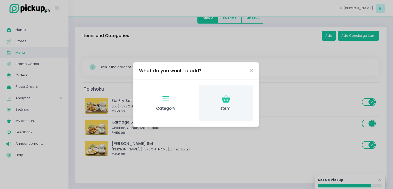
click at [238, 102] on div "Item Created with Sketch. Item" at bounding box center [226, 102] width 54 height 35
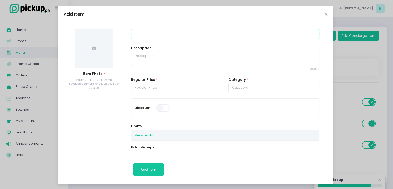
click at [183, 36] on input at bounding box center [225, 34] width 188 height 10
paste input "Ebi Tendon"
type input "Ebi Tendon"
click at [96, 48] on span at bounding box center [94, 48] width 39 height 39
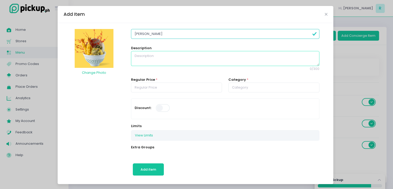
click at [177, 62] on textarea at bounding box center [225, 58] width 188 height 15
paste textarea "Shrimp, Black Tendon Sauce, Vegetable Tempura"
type textarea "Shrimp, Black Tendon Sauce, Vegetable Tempura"
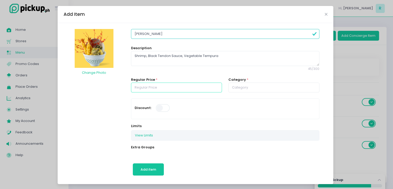
click at [142, 87] on input "number" at bounding box center [176, 87] width 91 height 10
paste input "450.00"
click at [142, 87] on input "450.00" at bounding box center [176, 87] width 91 height 10
type input "450.00"
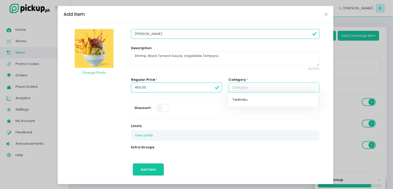
click at [231, 89] on input "text" at bounding box center [274, 87] width 91 height 10
paste input "Donburi"
click at [245, 98] on link "New Category: Donburi" at bounding box center [274, 100] width 90 height 10
type input "Donburi"
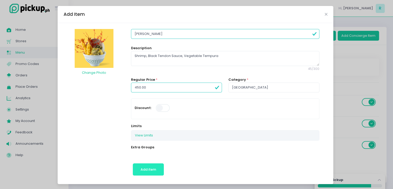
click at [152, 169] on span "Add item" at bounding box center [149, 169] width 16 height 5
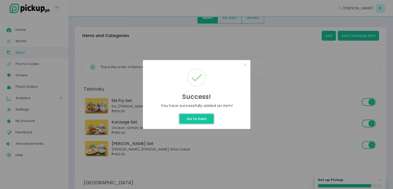
scroll to position [0, 0]
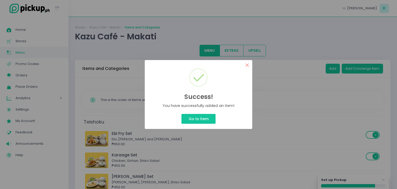
click at [248, 64] on button "×" at bounding box center [247, 65] width 10 height 10
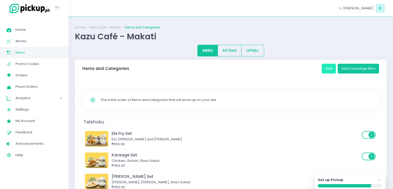
click at [330, 68] on button "Add" at bounding box center [329, 69] width 14 height 10
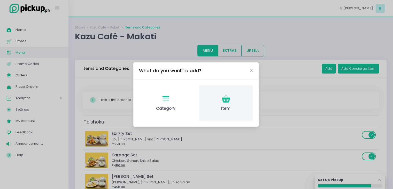
click at [224, 107] on span "Item" at bounding box center [225, 108] width 45 height 6
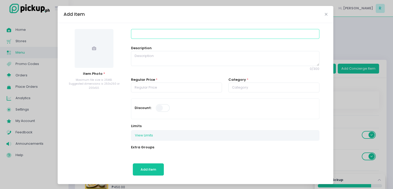
paste input "Kazu Oyakodon"
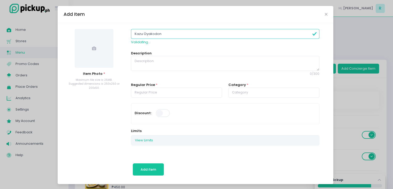
click at [159, 36] on input "Kazu Oyakodon" at bounding box center [225, 34] width 188 height 10
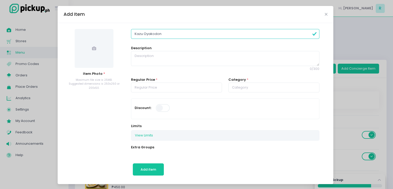
paste input "Torched Chicken Thigh, Sous Vide Chic"
type input "Kazu OyakodonTorched Chicken Thigh, Sous Vide Chic"
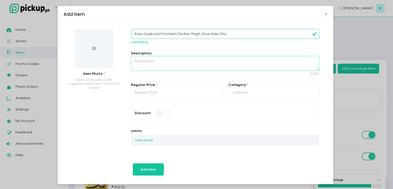
click at [158, 59] on textarea at bounding box center [225, 63] width 188 height 15
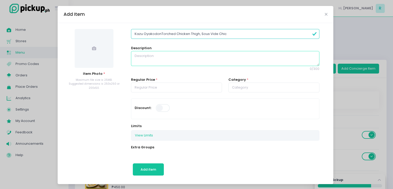
click at [158, 59] on textarea at bounding box center [225, 58] width 188 height 15
paste textarea "Torched Chicken Thigh, Sous Vide Chicken, White Dondashi Broth"
type textarea "Torched Chicken Thigh, Sous Vide Chicken, White Dondashi Broth"
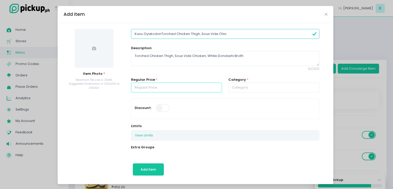
click at [155, 83] on input "number" at bounding box center [176, 87] width 91 height 10
paste input "450.00"
type input "450.00"
paste input "Donburi"
type input "Donburi"
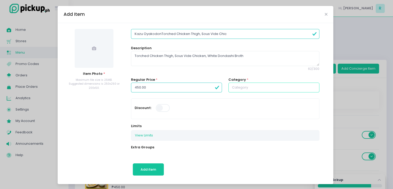
type input "Donburi"
click at [241, 88] on input "Donburi" at bounding box center [274, 87] width 91 height 10
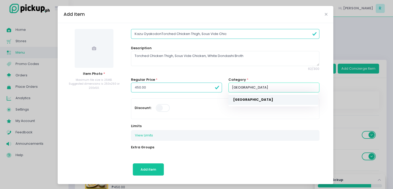
click at [239, 96] on link "Donburi" at bounding box center [274, 100] width 90 height 10
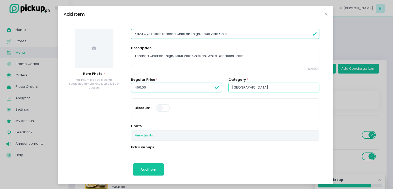
type input "Donburi"
drag, startPoint x: 224, startPoint y: 33, endPoint x: 158, endPoint y: 32, distance: 65.4
click at [158, 32] on input "Kazu OyakodonTorched Chicken Thigh, Sous Vide Chic" at bounding box center [225, 34] width 188 height 10
type input "Kazu Oyakodon"
click at [100, 40] on span at bounding box center [94, 48] width 39 height 39
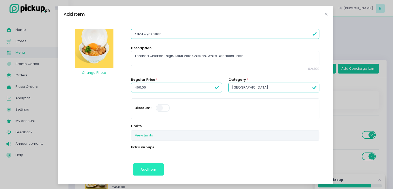
click at [147, 165] on button "Add item" at bounding box center [148, 169] width 31 height 12
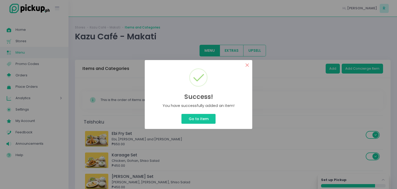
click at [247, 67] on button "×" at bounding box center [247, 65] width 10 height 10
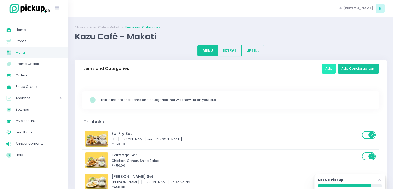
drag, startPoint x: 333, startPoint y: 74, endPoint x: 325, endPoint y: 69, distance: 9.3
click at [325, 69] on div "Add Add Concierge Item" at bounding box center [350, 68] width 57 height 14
click at [325, 69] on button "Add" at bounding box center [329, 69] width 14 height 10
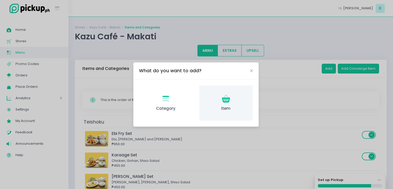
click at [233, 99] on div "Item Created with Sketch. Item" at bounding box center [226, 102] width 54 height 35
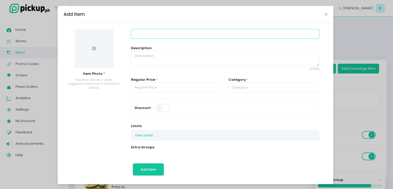
paste input "Tori Katsu Oyakodon"
click at [161, 37] on input at bounding box center [225, 34] width 188 height 10
type input "Tori Katsu Oyakodon"
click at [147, 60] on textarea at bounding box center [225, 58] width 188 height 15
paste textarea "Chicken Thigh Katsu, White Dondashi, Tartar Sauce"
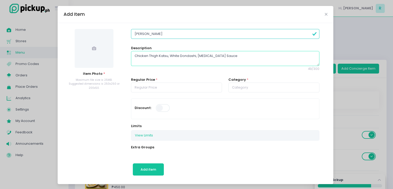
type textarea "Chicken Thigh Katsu, White Dondashi, Tartar Sauce"
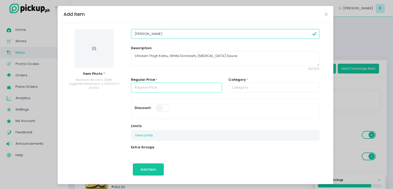
paste input "450.00"
click at [146, 83] on input "450.00" at bounding box center [176, 87] width 91 height 10
type input "450.00"
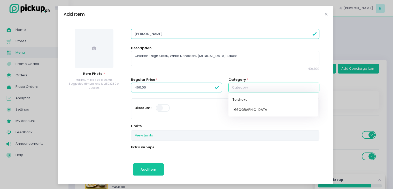
click at [244, 87] on input "text" at bounding box center [274, 87] width 91 height 10
click at [232, 107] on link "Donburi" at bounding box center [274, 110] width 90 height 10
type input "Donburi"
click at [95, 56] on span at bounding box center [94, 48] width 39 height 39
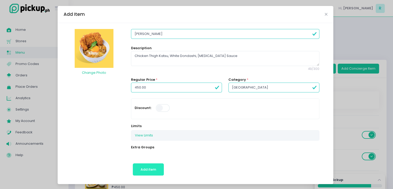
click at [140, 164] on button "Add item" at bounding box center [148, 169] width 31 height 12
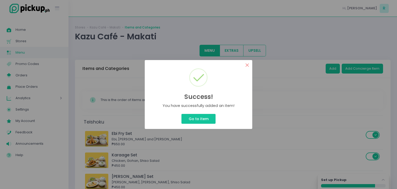
click at [249, 63] on button "×" at bounding box center [247, 65] width 10 height 10
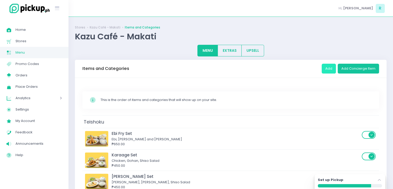
click at [330, 69] on button "Add" at bounding box center [329, 69] width 14 height 10
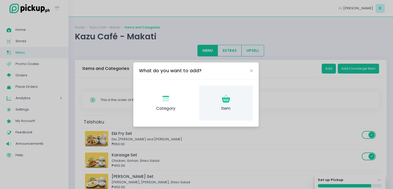
click at [222, 91] on div "Item Created with Sketch. Item" at bounding box center [226, 102] width 54 height 35
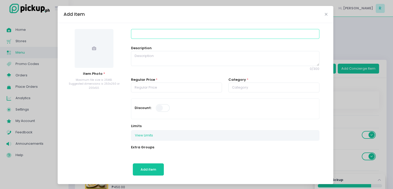
paste input "Unatamadon"
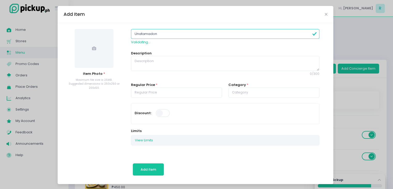
click at [181, 34] on input "Unatamadon" at bounding box center [225, 34] width 188 height 10
type input "Unatamadon"
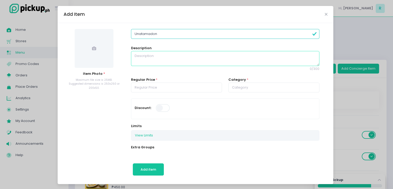
paste textarea "Grilled Unagi, Creamy Mozarella Sauce, Kabayaki"
click at [159, 62] on textarea "Grilled Unagi, Creamy Mozarella Sauce, Kabayaki" at bounding box center [225, 58] width 188 height 15
type textarea "Grilled Unagi, Creamy Mozarella Sauce, Kabayaki"
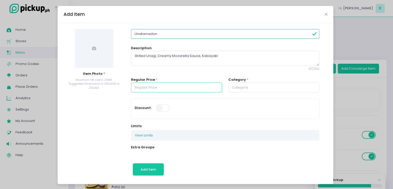
paste input "480.00"
click at [152, 88] on input "480.00" at bounding box center [176, 87] width 91 height 10
type input "480.00"
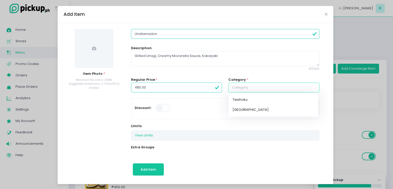
click at [234, 88] on input "text" at bounding box center [274, 87] width 91 height 10
click at [243, 103] on link "Teishoku" at bounding box center [274, 100] width 90 height 10
click at [245, 109] on link "Donburi" at bounding box center [274, 110] width 90 height 10
type input "Donburi"
click at [92, 48] on icon at bounding box center [94, 48] width 4 height 4
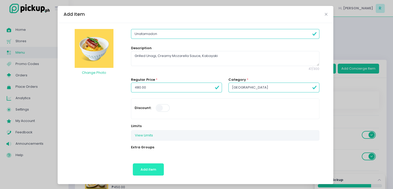
click at [144, 169] on span "Add item" at bounding box center [149, 169] width 16 height 5
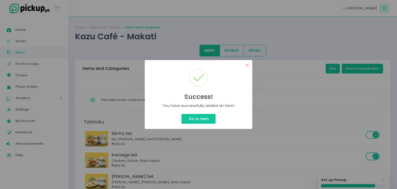
click at [248, 66] on button "×" at bounding box center [247, 65] width 10 height 10
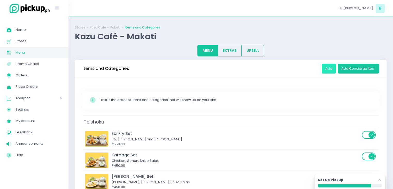
click at [333, 68] on button "Add" at bounding box center [329, 69] width 14 height 10
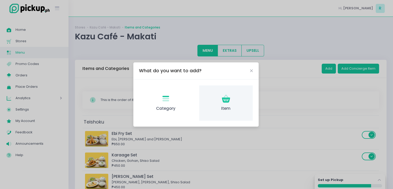
click at [236, 101] on div "Item Created with Sketch. Item" at bounding box center [226, 102] width 54 height 35
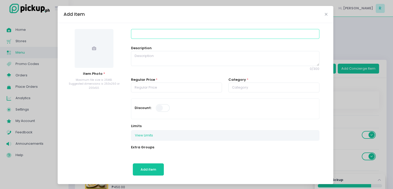
click at [136, 36] on input at bounding box center [225, 34] width 188 height 10
paste input "Tonkatsu Atsugiri"
type input "Tonkatsu Atsugiri"
paste textarea "Breaded Pork, Egg, Dondashi"
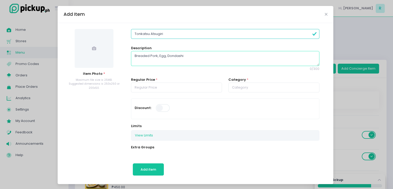
click at [161, 59] on textarea "Breaded Pork, Egg, Dondashi" at bounding box center [225, 58] width 188 height 15
type textarea "Breaded Pork, Egg, Dondashi"
click at [93, 40] on span at bounding box center [94, 48] width 39 height 39
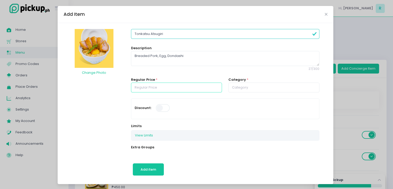
click at [159, 89] on input "number" at bounding box center [176, 87] width 91 height 10
paste input "380.00"
type input "380.00"
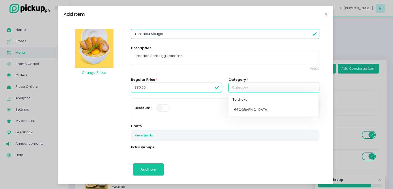
click at [254, 89] on input "text" at bounding box center [274, 87] width 91 height 10
paste input "Donburi"
type input "Donburi"
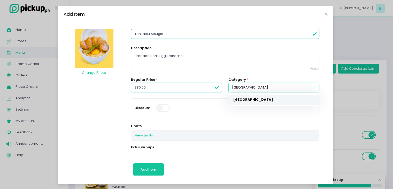
click at [244, 100] on link "Donburi" at bounding box center [274, 100] width 90 height 10
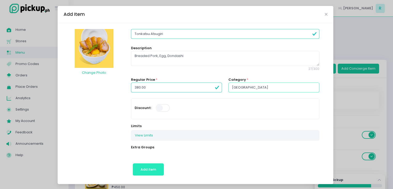
type input "Donburi"
click at [141, 168] on span "Add item" at bounding box center [149, 169] width 16 height 5
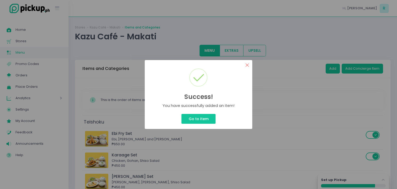
click at [247, 64] on button "×" at bounding box center [247, 65] width 10 height 10
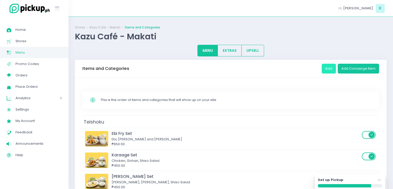
click at [330, 72] on button "Add" at bounding box center [329, 69] width 14 height 10
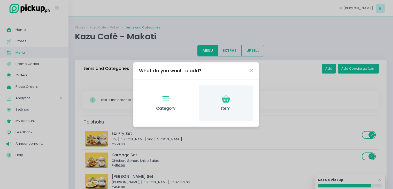
click at [229, 113] on div "Item Created with Sketch. Item" at bounding box center [226, 102] width 54 height 35
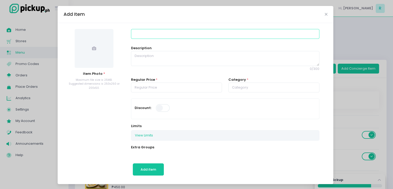
click at [171, 37] on input at bounding box center [225, 34] width 188 height 10
paste input "Midori Chicken Curry"
type input "Midori Chicken Curry"
click at [89, 55] on span at bounding box center [94, 48] width 39 height 39
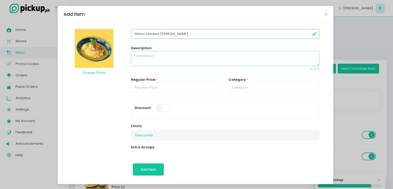
paste textarea "Grilled Chicken Thigh, Green Curry Sauce, Omelette"
click at [193, 57] on textarea at bounding box center [225, 58] width 188 height 15
type textarea "Grilled Chicken Thigh, Green Curry Sauce, Omelette"
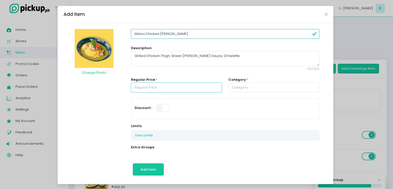
click at [148, 87] on input "number" at bounding box center [176, 87] width 91 height 10
paste input "440.00"
type input "440.00"
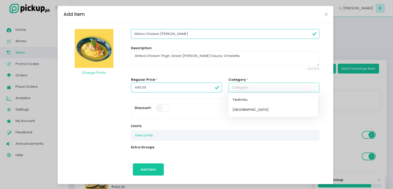
click at [238, 88] on input "text" at bounding box center [274, 87] width 91 height 10
click at [246, 108] on link "Donburi" at bounding box center [274, 110] width 90 height 10
type input "Donburi"
click at [148, 165] on button "Add item" at bounding box center [148, 169] width 31 height 12
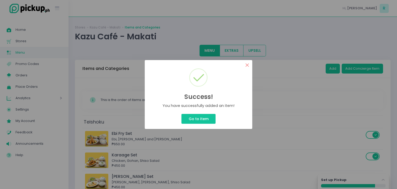
click at [248, 65] on button "×" at bounding box center [247, 65] width 10 height 10
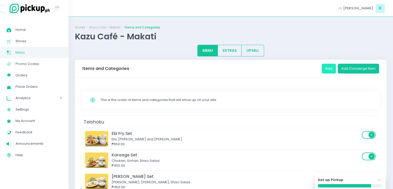
click at [332, 70] on button "Add" at bounding box center [329, 69] width 14 height 10
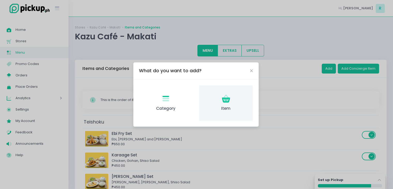
click at [229, 101] on icon at bounding box center [226, 99] width 8 height 5
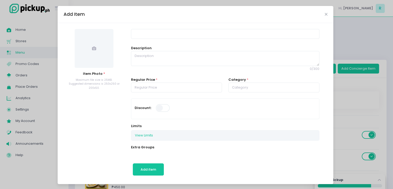
click at [103, 59] on span at bounding box center [94, 48] width 39 height 39
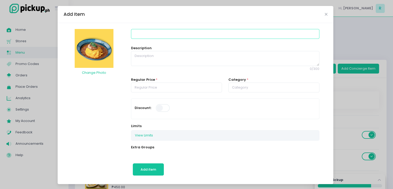
click at [172, 33] on input at bounding box center [225, 34] width 188 height 10
paste input "Hayashi Menchi Kare"
type input "Hayashi Menchi Kare"
paste textarea "Menchi Patty, Hayashi Sauce, Omelete"
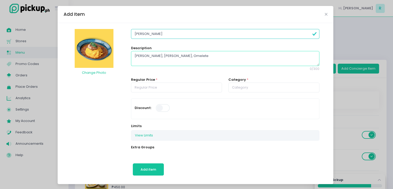
click at [168, 58] on textarea "Menchi Patty, Hayashi Sauce, Omelete" at bounding box center [225, 58] width 188 height 15
type textarea "Menchi Patty, Hayashi Sauce, Omelete"
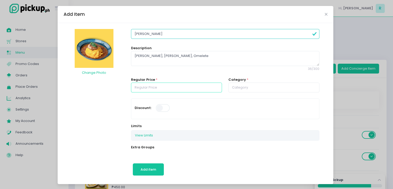
click at [156, 84] on input "number" at bounding box center [176, 87] width 91 height 10
paste input "430.00"
type input "430.00"
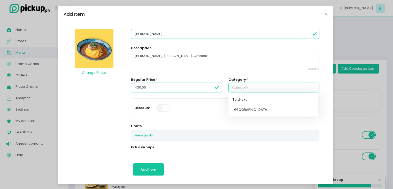
click at [248, 85] on input "text" at bounding box center [274, 87] width 91 height 10
click at [237, 110] on link "Donburi" at bounding box center [274, 110] width 90 height 10
type input "Donburi"
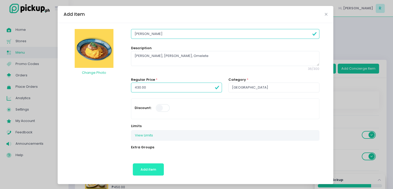
click at [145, 167] on span "Add item" at bounding box center [149, 169] width 16 height 5
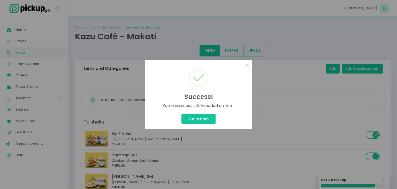
drag, startPoint x: 248, startPoint y: 62, endPoint x: 185, endPoint y: 109, distance: 78.6
click at [185, 109] on div "Success! × You have successfully added an item! Go to Item Cancel" at bounding box center [199, 94] width 108 height 69
click at [247, 65] on button "×" at bounding box center [247, 65] width 10 height 10
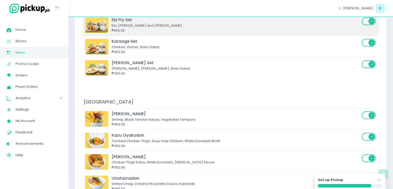
scroll to position [114, 0]
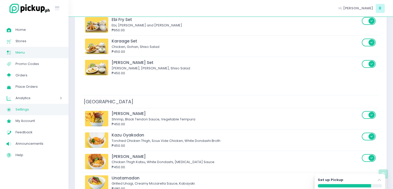
click at [34, 111] on span "Settings" at bounding box center [39, 109] width 47 height 7
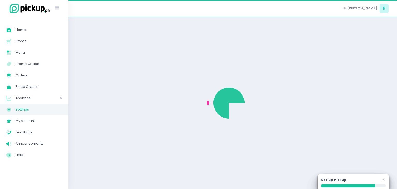
select select "active"
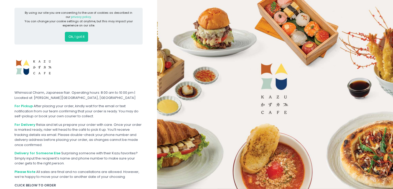
scroll to position [44, 0]
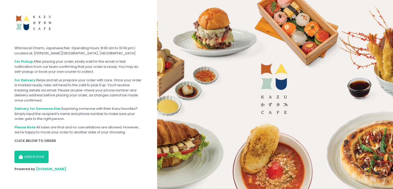
click at [34, 151] on button "ORDER NOW" at bounding box center [31, 156] width 34 height 12
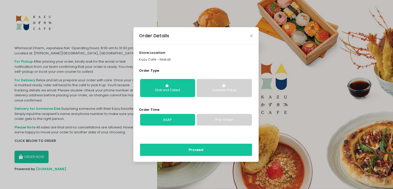
click at [168, 145] on button "Proceed" at bounding box center [196, 149] width 112 height 12
